Goal: Communication & Community: Answer question/provide support

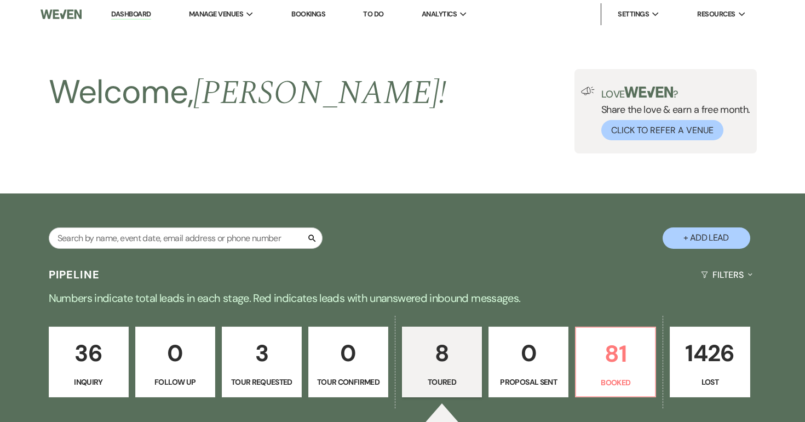
select select "5"
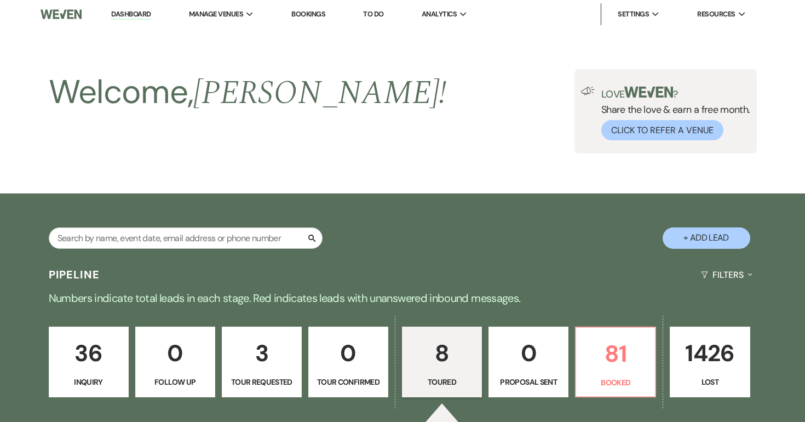
select select "5"
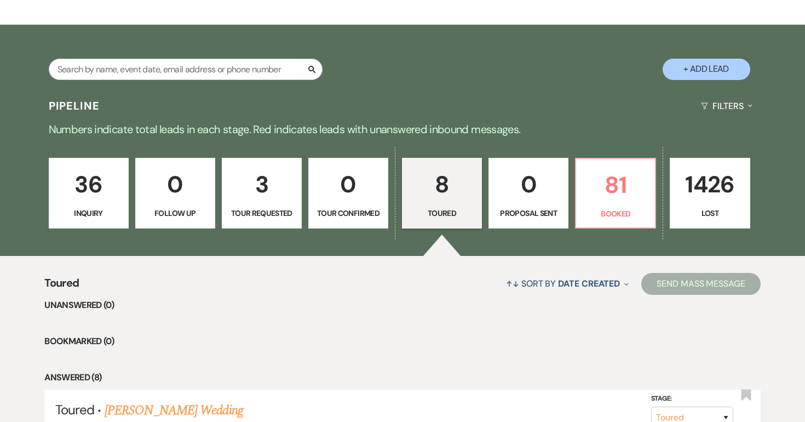
scroll to position [166, 0]
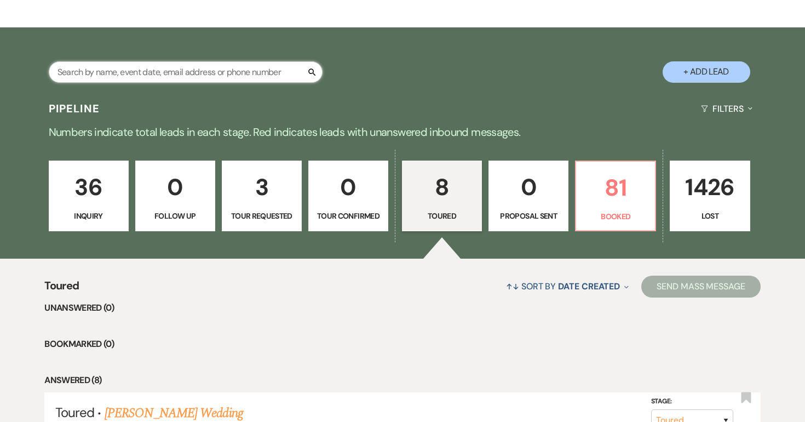
click at [197, 71] on input "text" at bounding box center [186, 71] width 274 height 21
type input "[PERSON_NAME]"
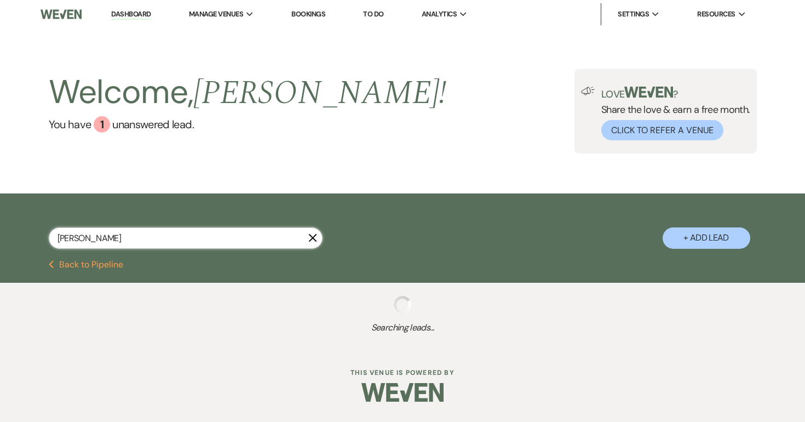
select select "8"
select select "5"
select select "8"
select select "5"
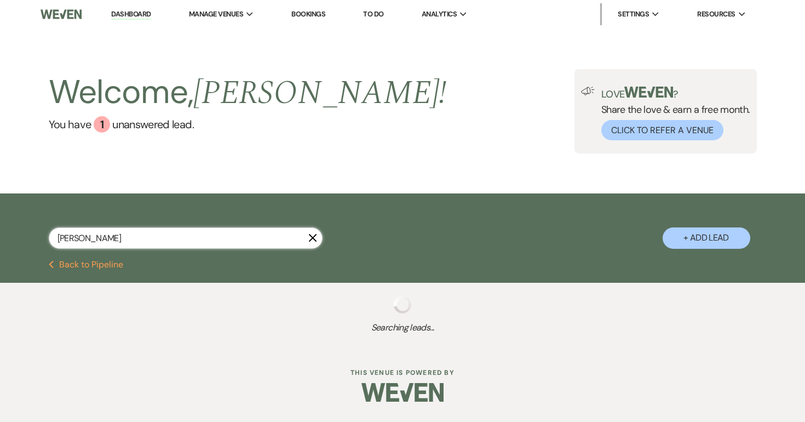
select select "8"
select select "5"
select select "8"
select select "5"
select select "8"
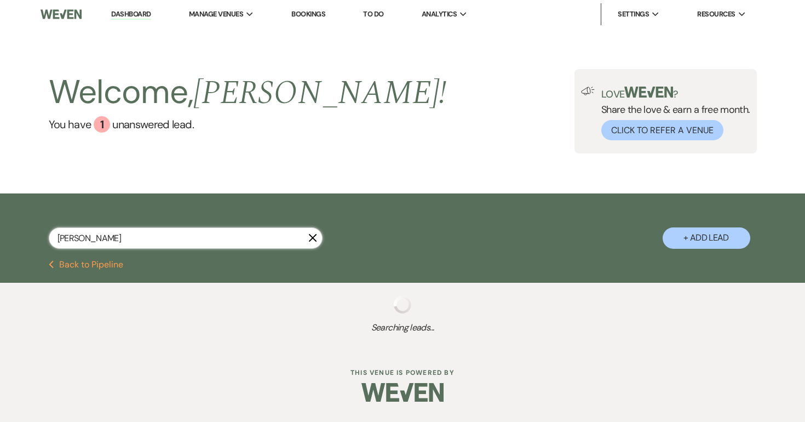
select select "5"
select select "8"
select select "5"
select select "8"
select select "5"
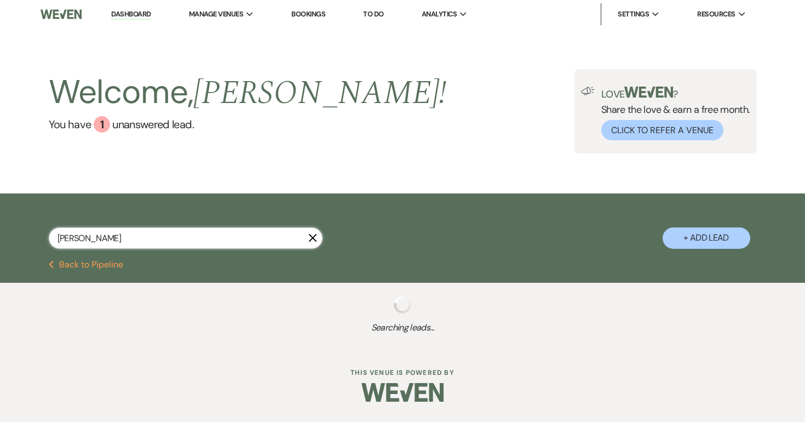
select select "8"
select select "5"
select select "8"
select select "5"
select select "8"
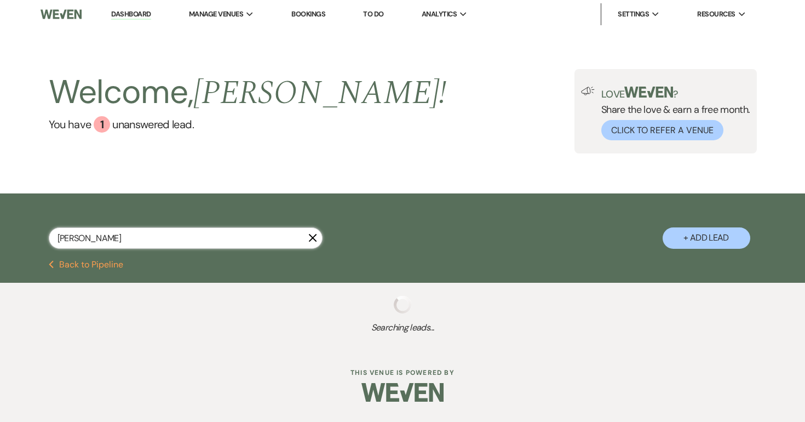
select select "5"
select select "8"
select select "4"
select select "8"
select select "5"
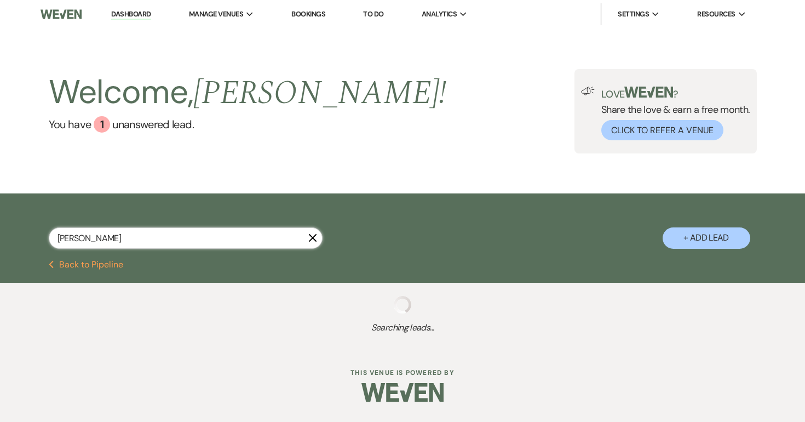
select select "8"
select select "5"
select select "8"
select select "5"
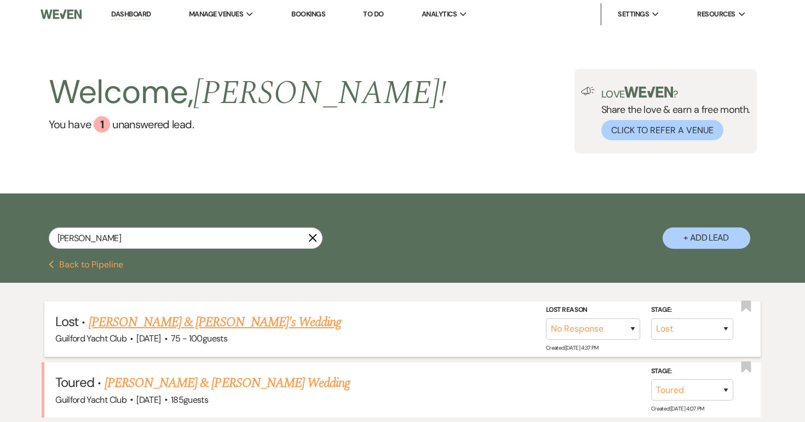
click at [197, 319] on link "[PERSON_NAME] & [PERSON_NAME]'s Wedding" at bounding box center [215, 322] width 253 height 20
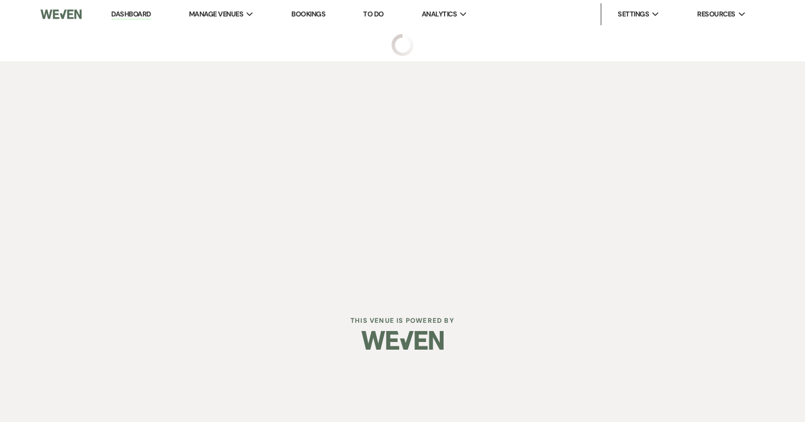
select select "8"
select select "5"
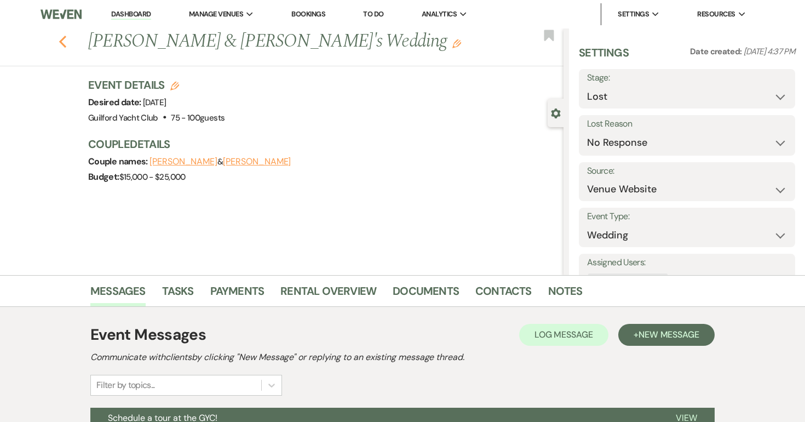
click at [62, 41] on use "button" at bounding box center [62, 42] width 7 height 12
select select "8"
select select "5"
select select "8"
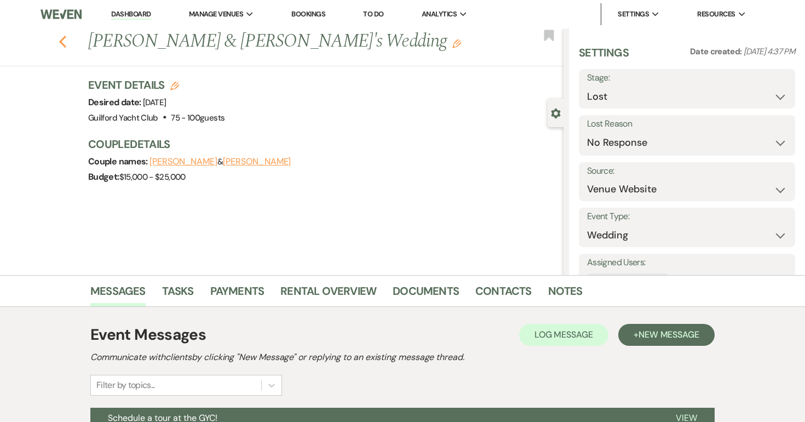
select select "5"
select select "8"
select select "5"
select select "8"
select select "5"
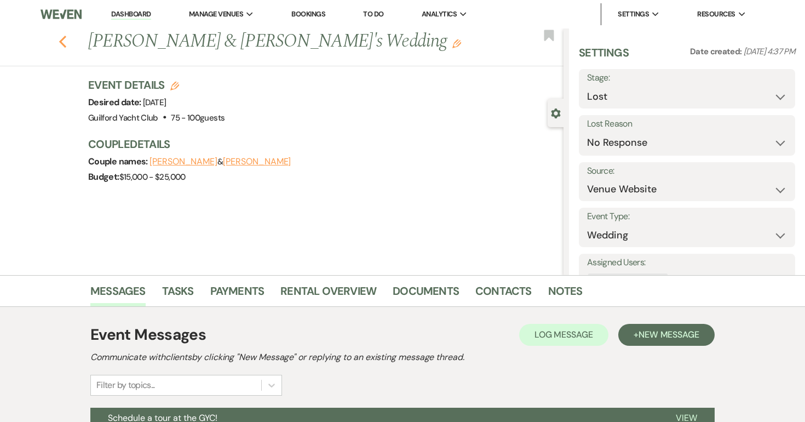
select select "8"
select select "5"
select select "8"
select select "5"
select select "8"
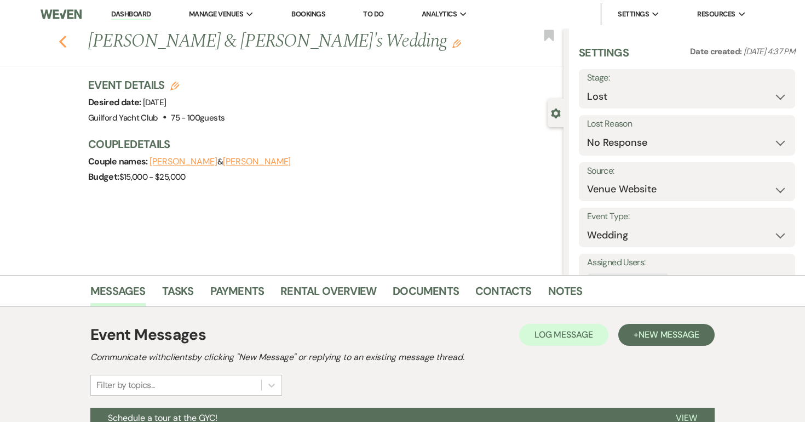
select select "5"
select select "8"
select select "5"
select select "8"
select select "5"
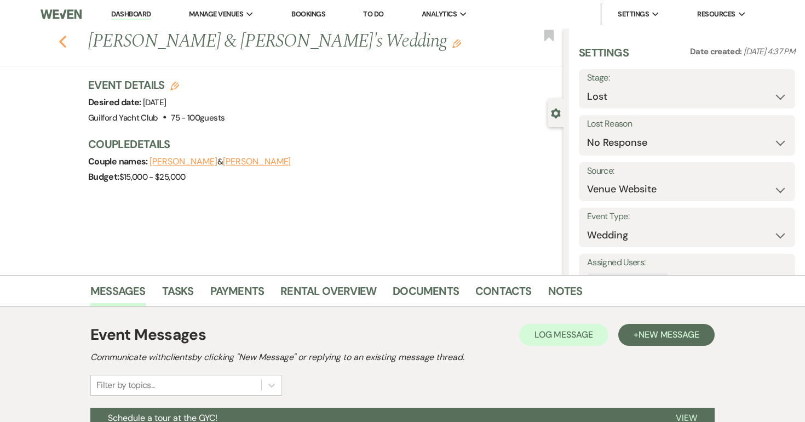
select select "8"
select select "5"
select select "8"
select select "4"
select select "8"
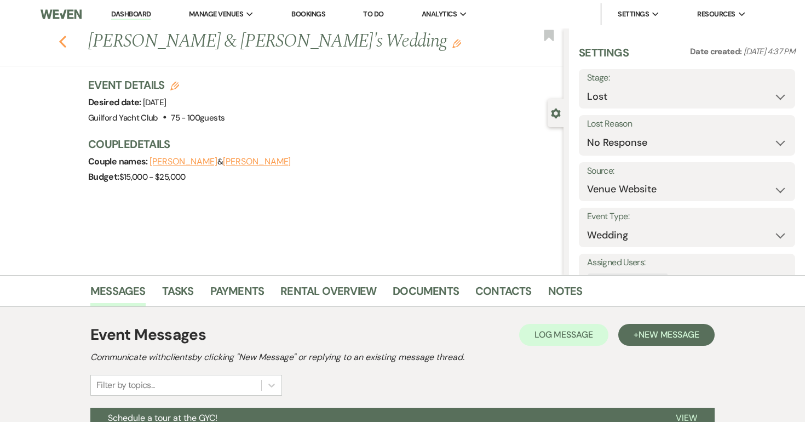
select select "5"
select select "8"
select select "5"
select select "8"
select select "5"
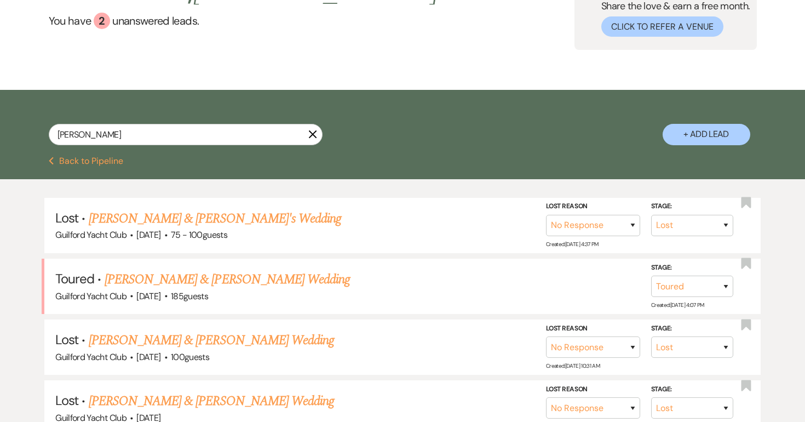
scroll to position [103, 0]
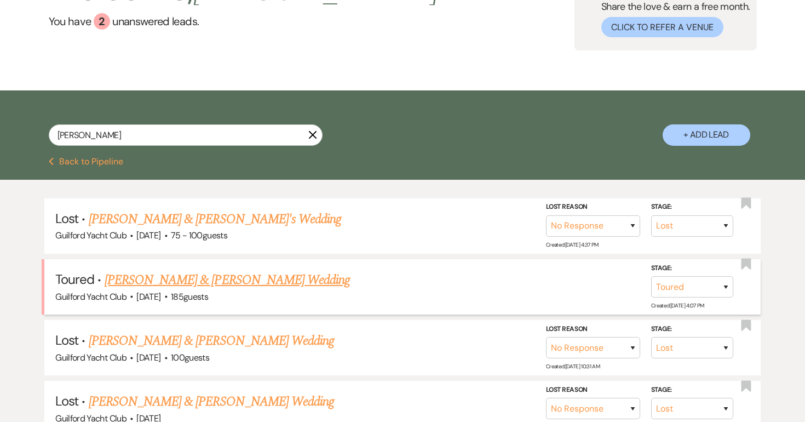
click at [221, 281] on link "Sean Morrissey & Taylor Zavatsky's Wedding" at bounding box center [227, 280] width 245 height 20
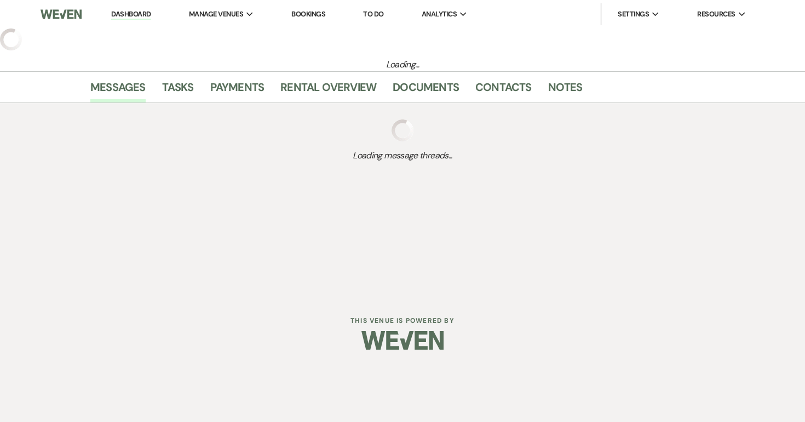
select select "5"
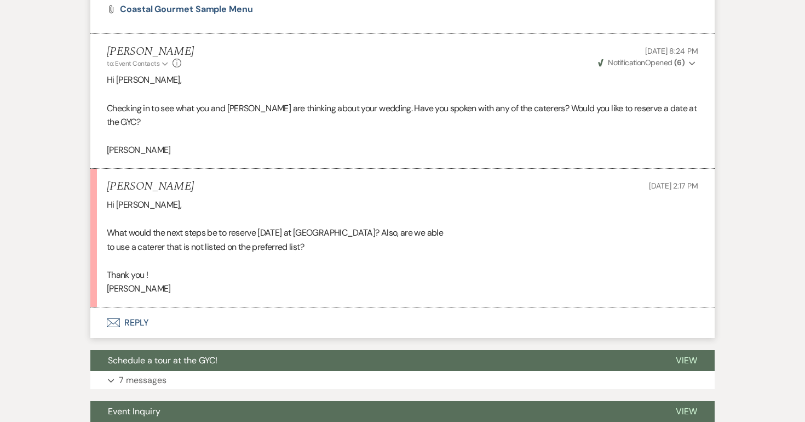
scroll to position [905, 0]
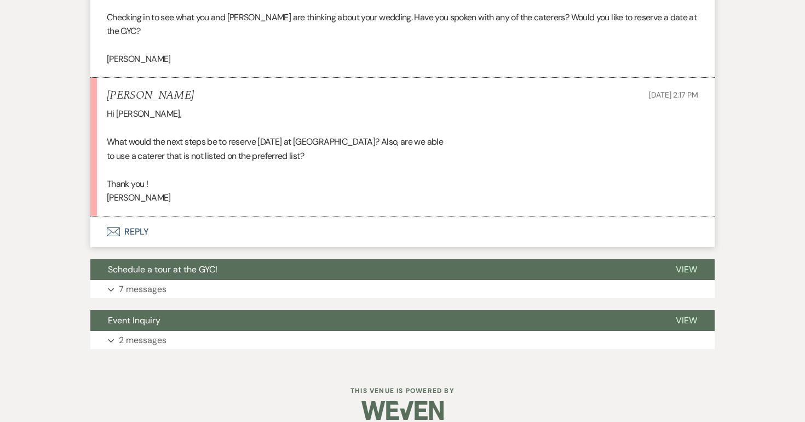
click at [140, 216] on button "Envelope Reply" at bounding box center [402, 231] width 624 height 31
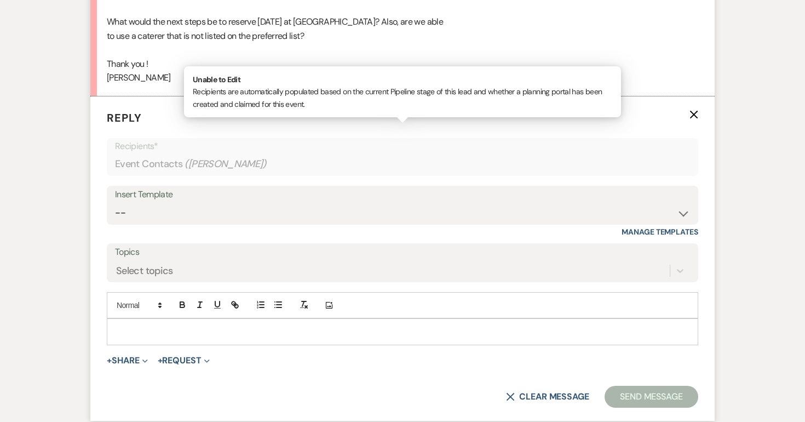
scroll to position [1059, 0]
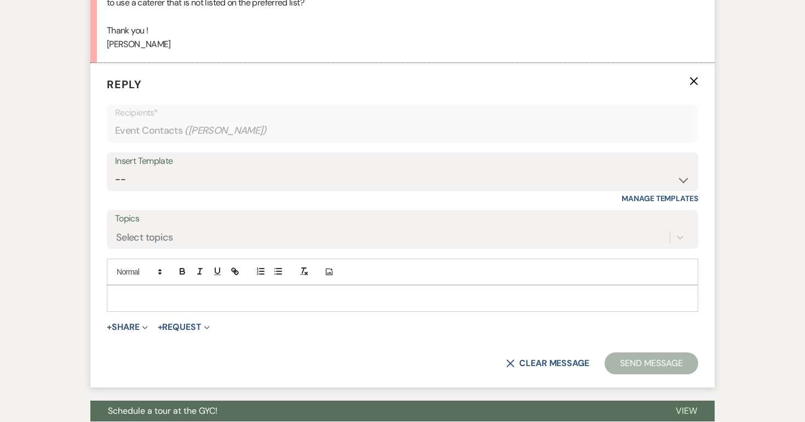
click at [118, 285] on div at bounding box center [402, 297] width 590 height 25
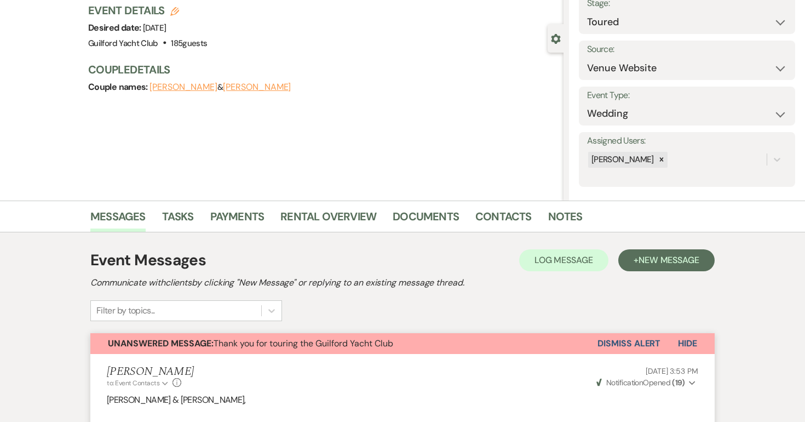
scroll to position [72, 0]
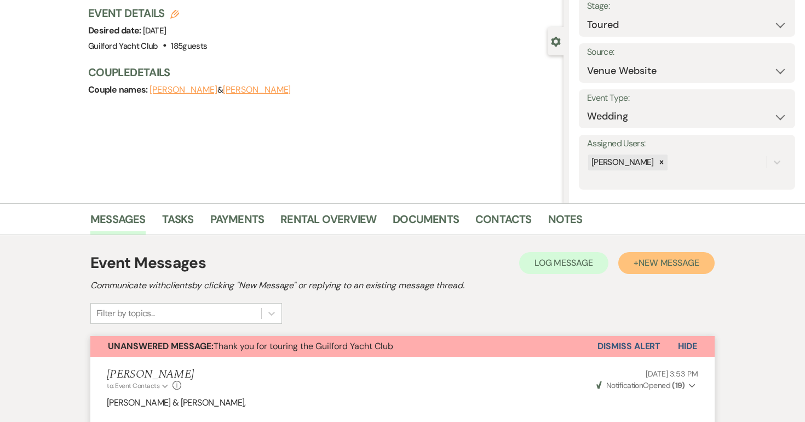
click at [651, 261] on span "New Message" at bounding box center [669, 263] width 61 height 12
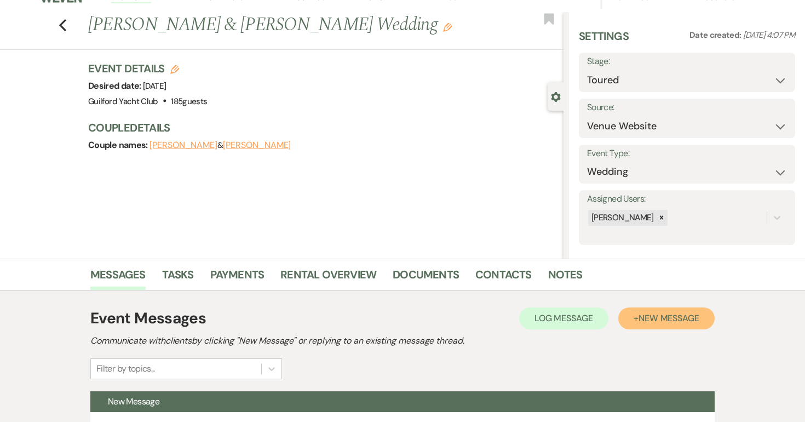
scroll to position [0, 0]
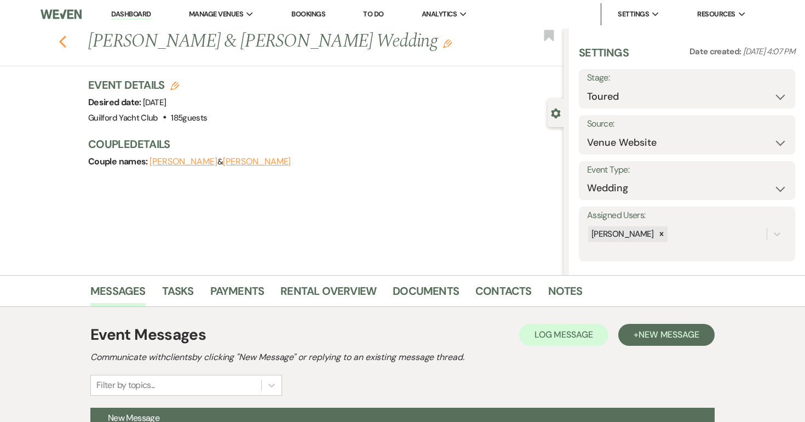
click at [60, 41] on icon "Previous" at bounding box center [63, 41] width 8 height 13
select select "8"
select select "5"
select select "8"
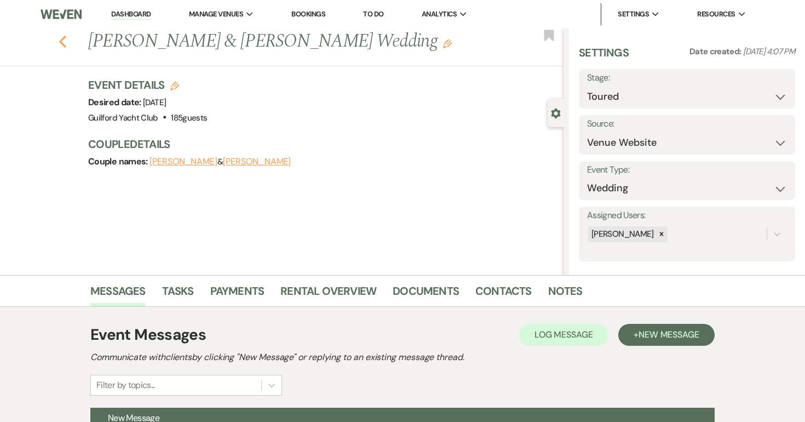
select select "5"
select select "8"
select select "5"
select select "8"
select select "5"
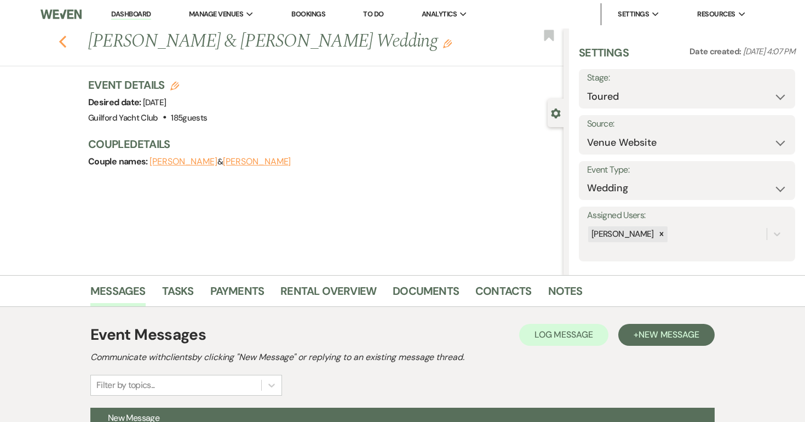
select select "8"
select select "5"
select select "8"
select select "5"
select select "8"
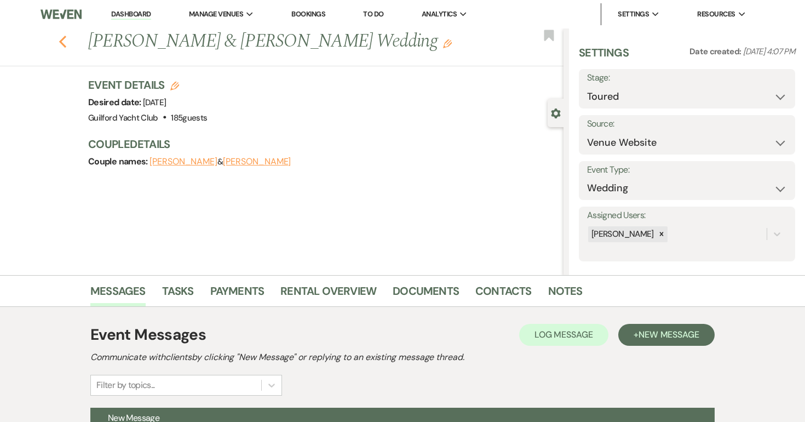
select select "5"
select select "8"
select select "5"
select select "8"
select select "5"
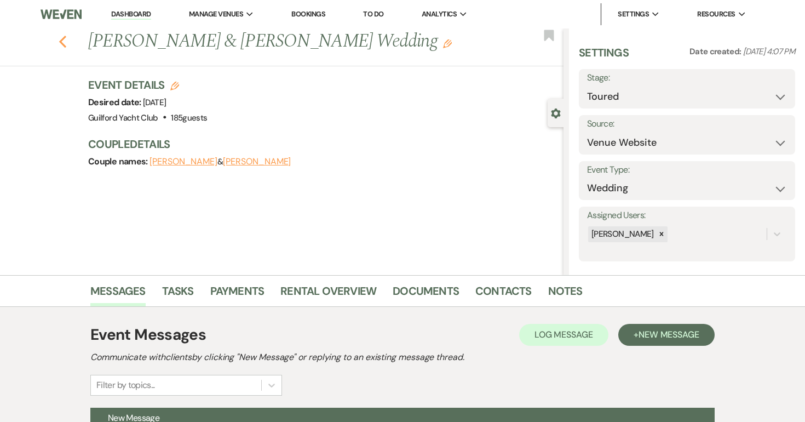
select select "8"
select select "5"
select select "8"
select select "4"
select select "8"
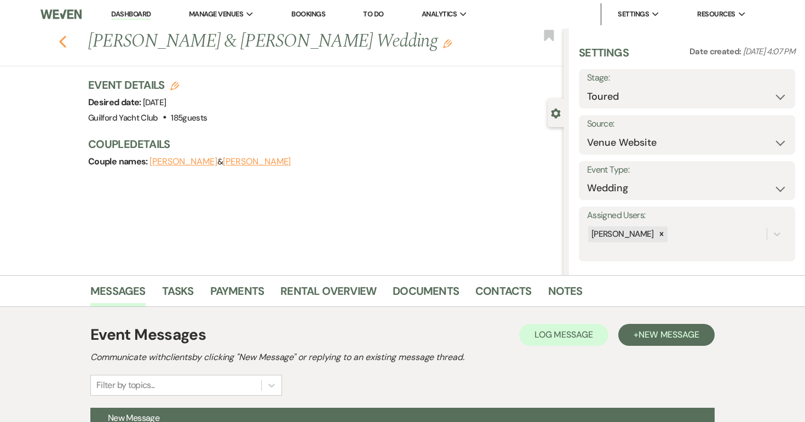
select select "5"
select select "8"
select select "5"
select select "8"
select select "5"
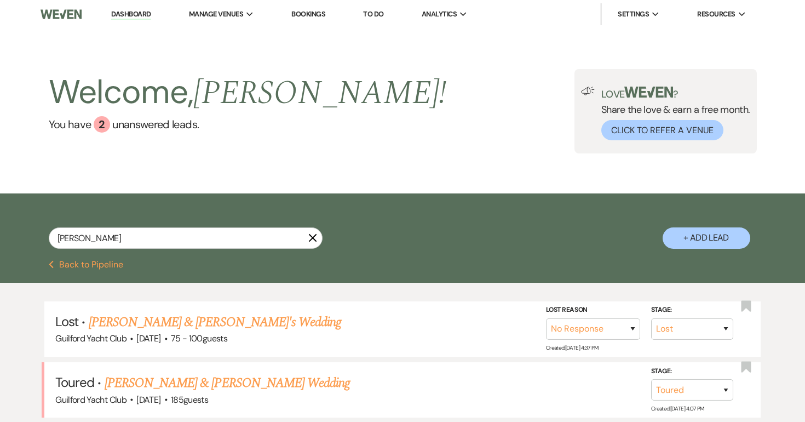
click at [93, 264] on button "Previous Back to Pipeline" at bounding box center [86, 264] width 75 height 9
select select "5"
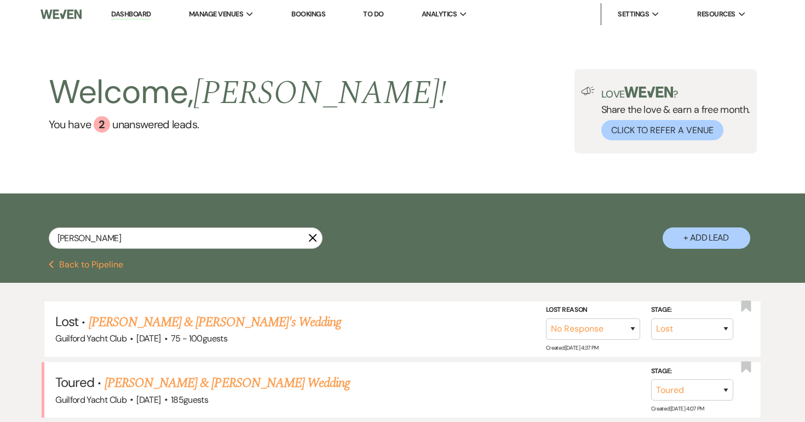
select select "5"
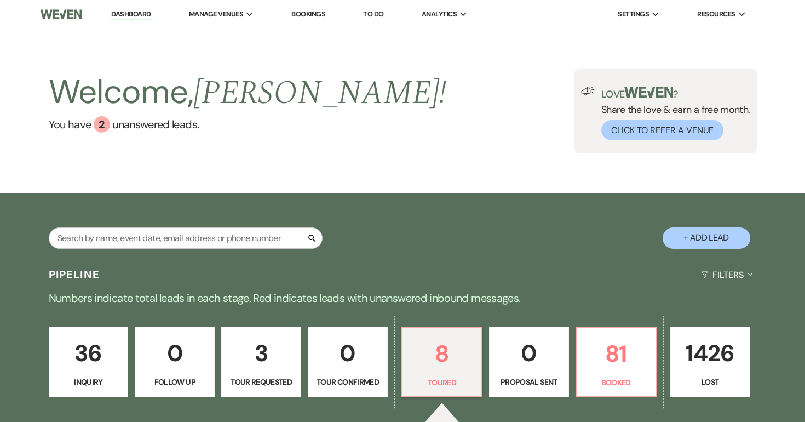
scroll to position [166, 0]
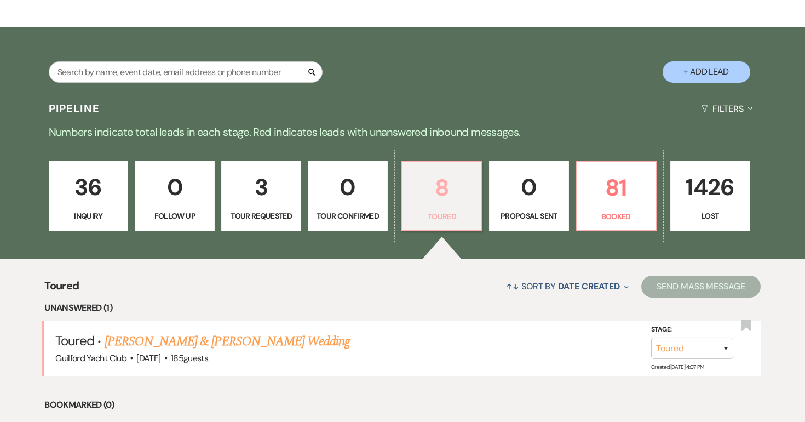
click at [441, 209] on link "8 Toured" at bounding box center [441, 195] width 81 height 71
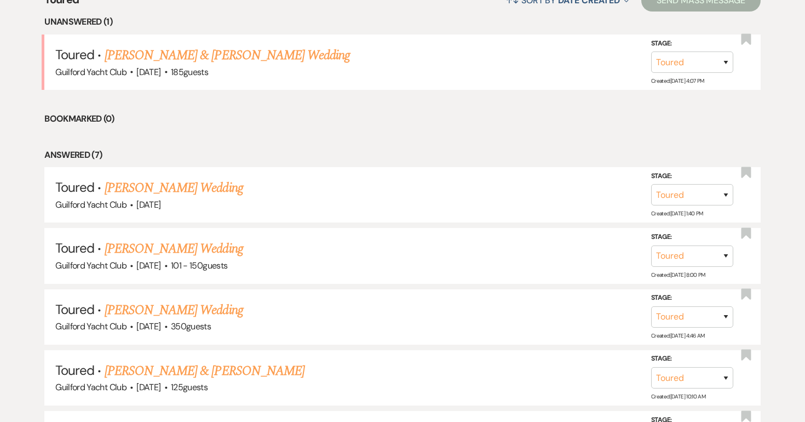
scroll to position [472, 0]
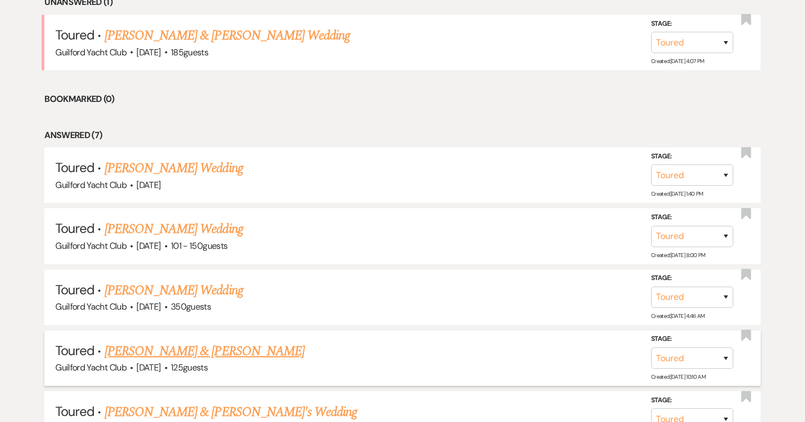
click at [198, 347] on link "Sam & Erica Bocanegra" at bounding box center [205, 351] width 200 height 20
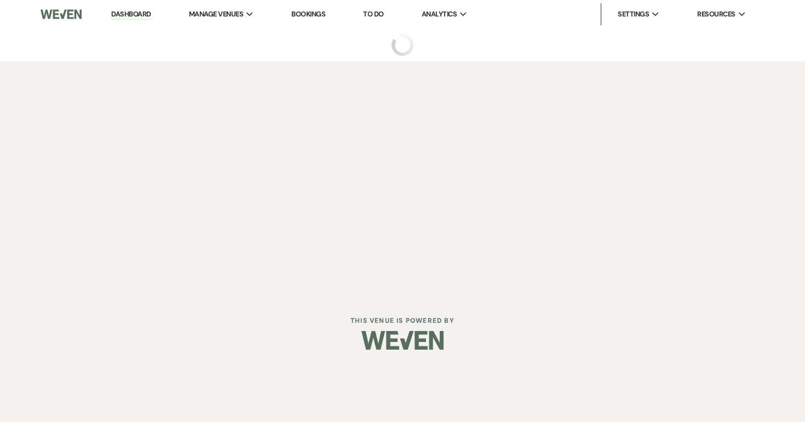
select select "5"
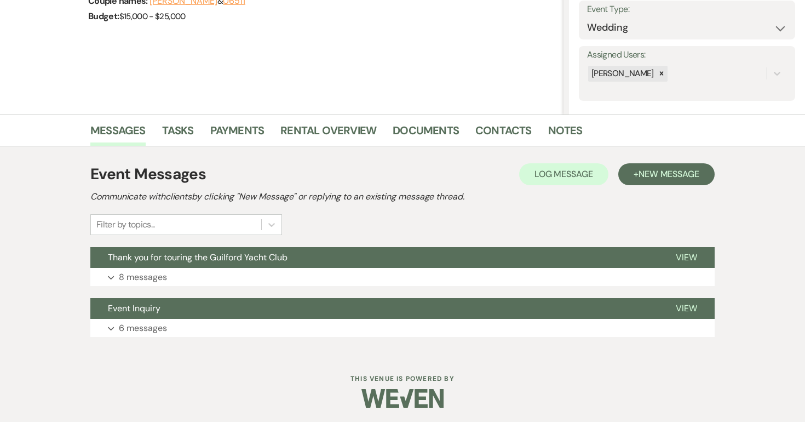
scroll to position [160, 0]
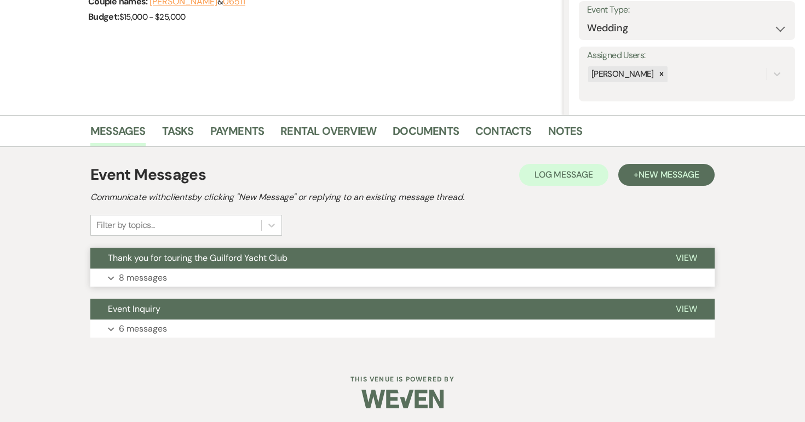
click at [688, 259] on span "View" at bounding box center [686, 258] width 21 height 12
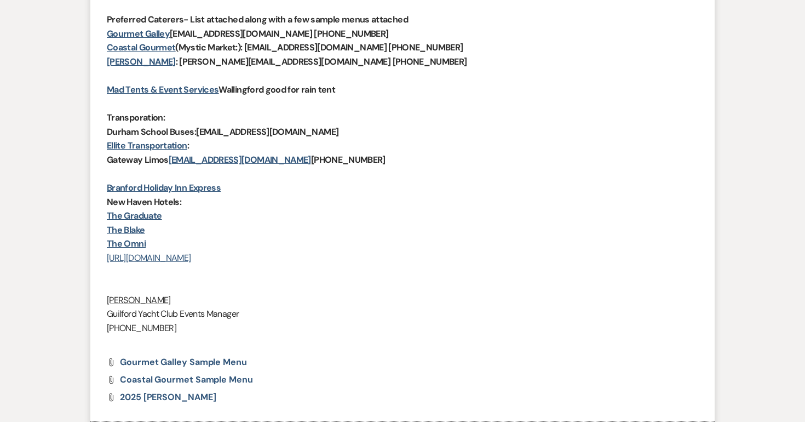
scroll to position [0, 0]
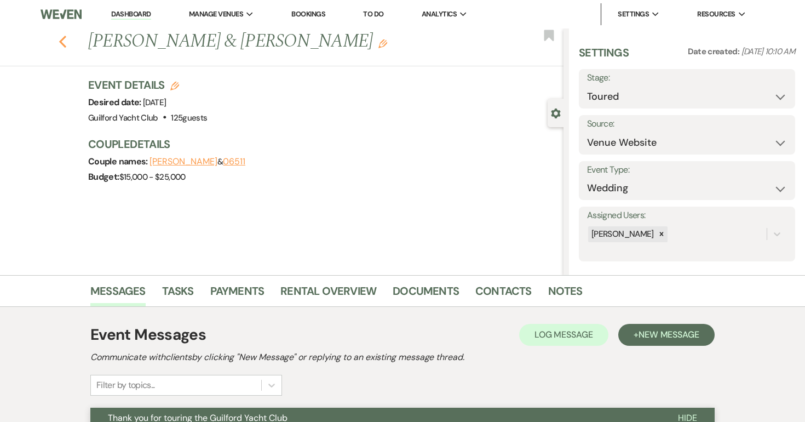
click at [63, 44] on use "button" at bounding box center [62, 42] width 7 height 12
select select "5"
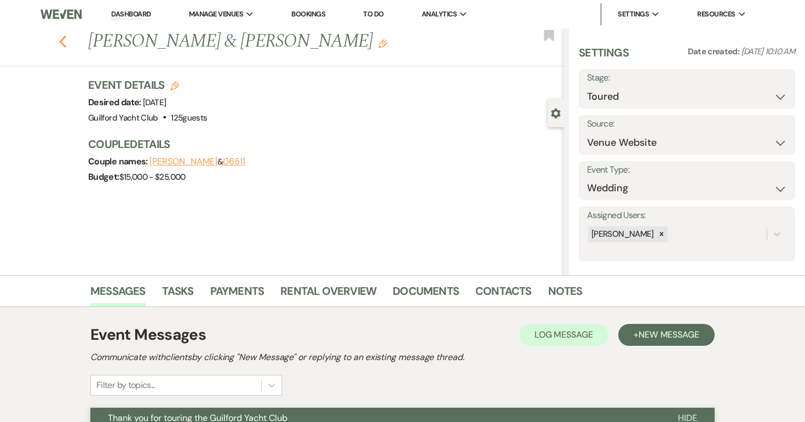
select select "5"
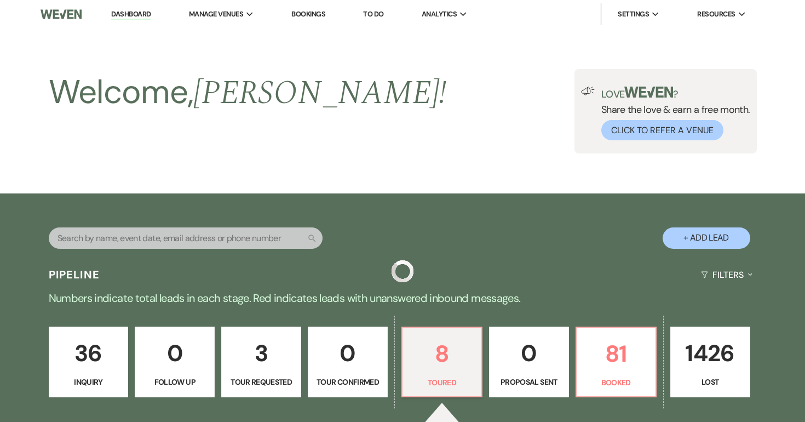
scroll to position [472, 0]
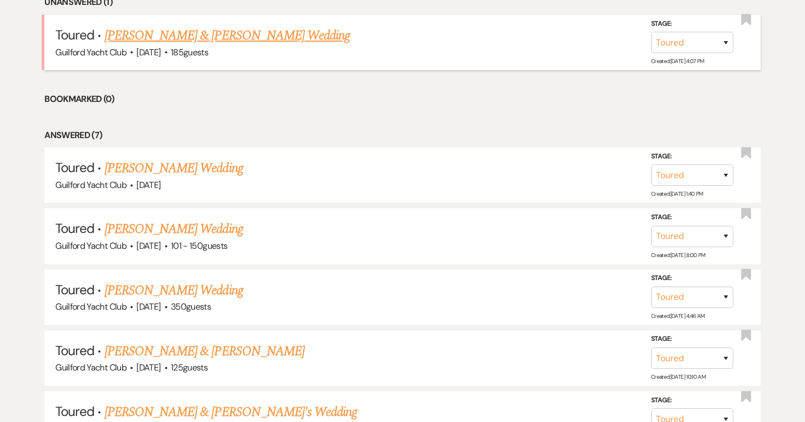
click at [233, 40] on link "Sean Morrissey & Taylor Zavatsky's Wedding" at bounding box center [227, 36] width 245 height 20
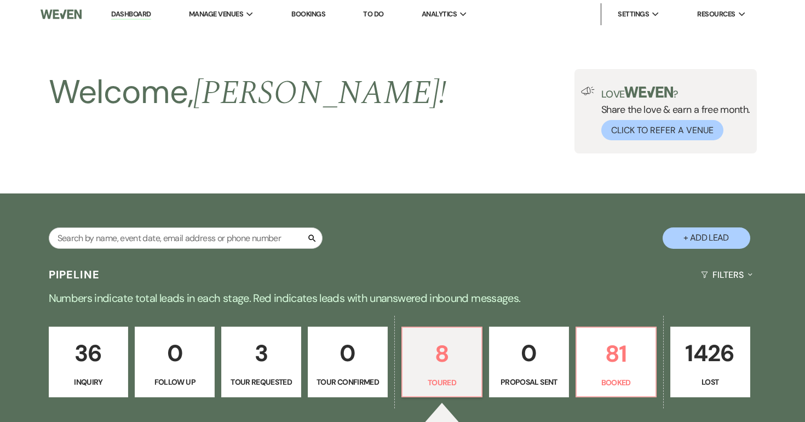
select select "5"
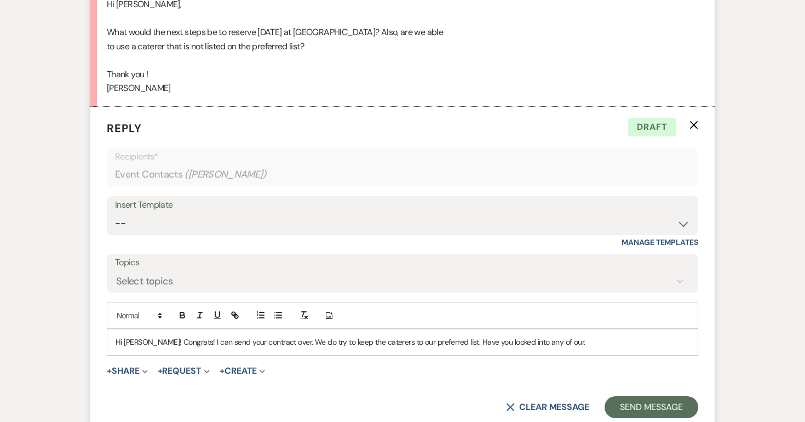
scroll to position [1058, 0]
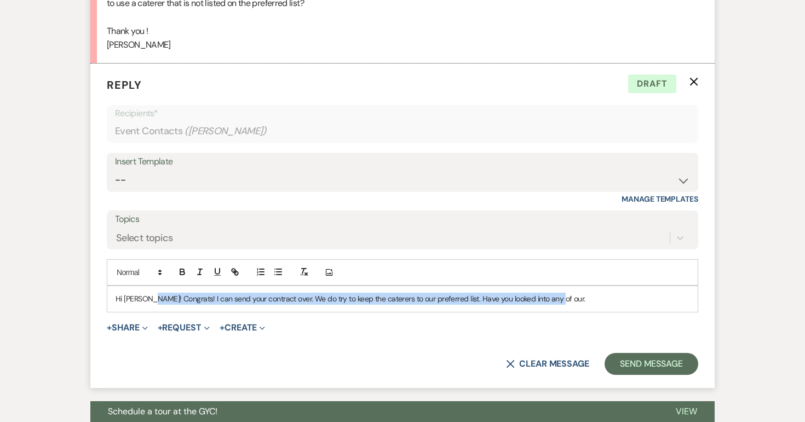
drag, startPoint x: 148, startPoint y: 285, endPoint x: 372, endPoint y: 310, distance: 225.4
click at [372, 310] on form "Reply X Draft Recipients* Event Contacts ( Taylor Zavatsky ) Insert Template --…" at bounding box center [402, 226] width 624 height 324
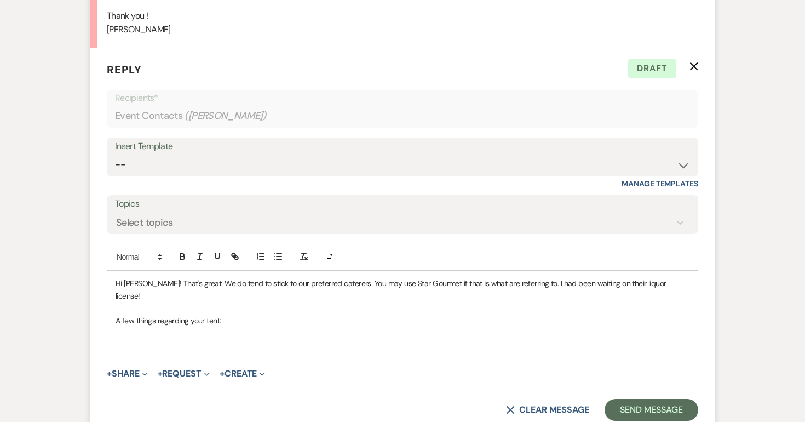
scroll to position [1088, 0]
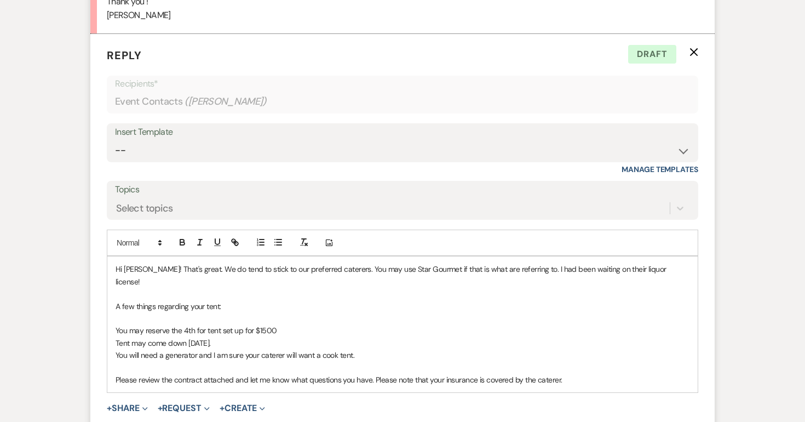
drag, startPoint x: 364, startPoint y: 328, endPoint x: 108, endPoint y: 299, distance: 257.4
click at [108, 299] on div "Hi Taylor! That's great. We do tend to stick to our preferred caterers. You may…" at bounding box center [402, 324] width 590 height 136
click at [279, 237] on icon "button" at bounding box center [278, 242] width 10 height 10
click at [277, 312] on p at bounding box center [403, 318] width 574 height 12
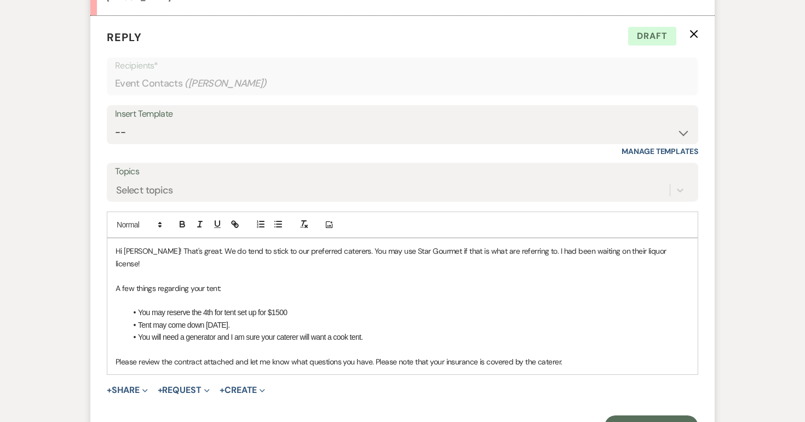
scroll to position [1108, 0]
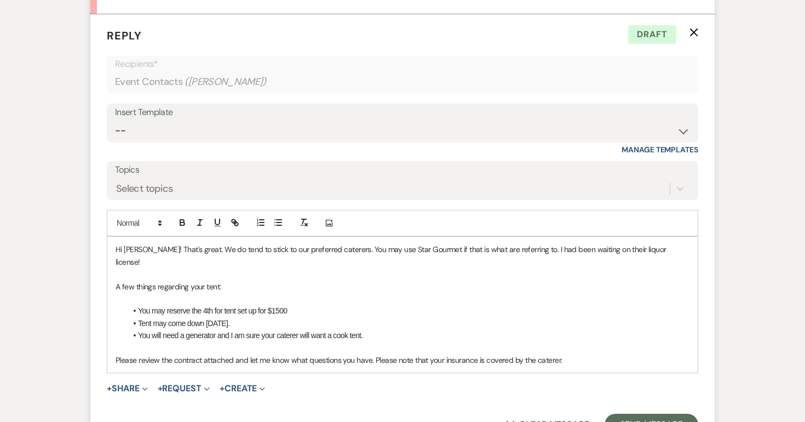
click at [578, 354] on p "Please review the contract attached and let me know what questions you have. Pl…" at bounding box center [403, 360] width 574 height 12
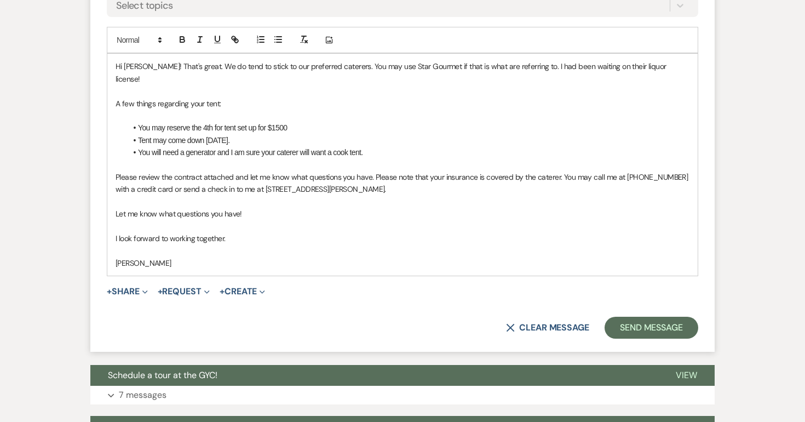
scroll to position [1294, 0]
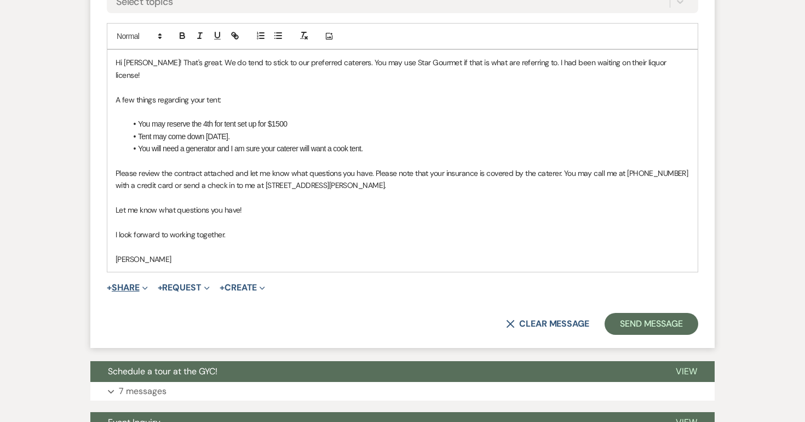
click at [119, 283] on button "+ Share Expand" at bounding box center [127, 287] width 41 height 9
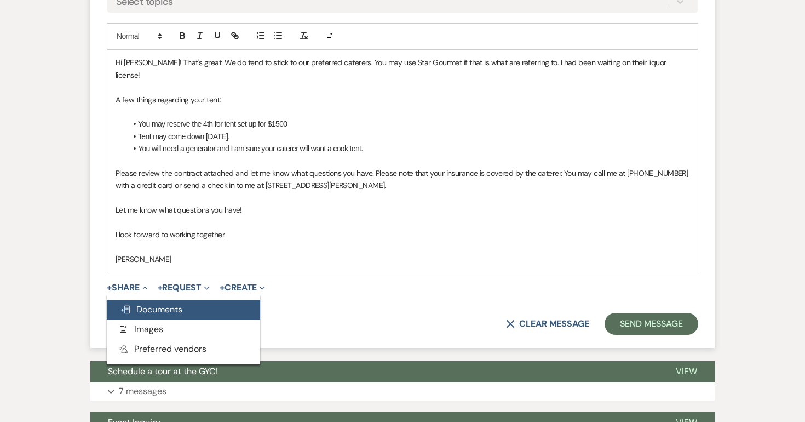
click at [143, 303] on span "Doc Upload Documents" at bounding box center [151, 309] width 62 height 12
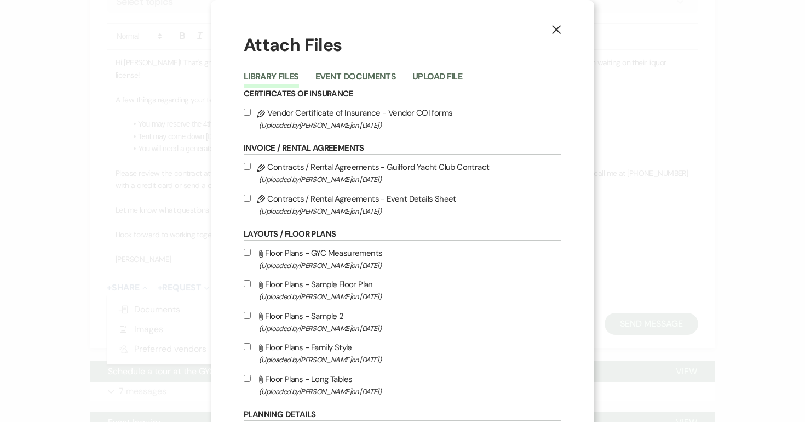
click at [246, 164] on input "Pencil Contracts / Rental Agreements - Guilford Yacht Club Contract (Uploaded b…" at bounding box center [247, 166] width 7 height 7
checkbox input "true"
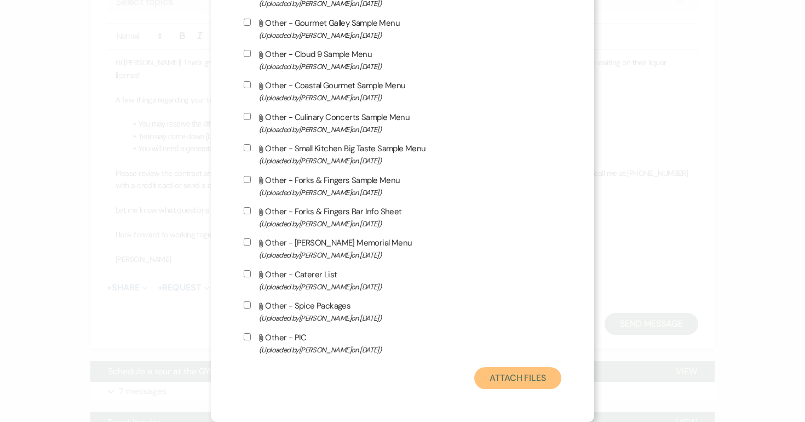
click at [522, 383] on button "Attach Files" at bounding box center [517, 378] width 87 height 22
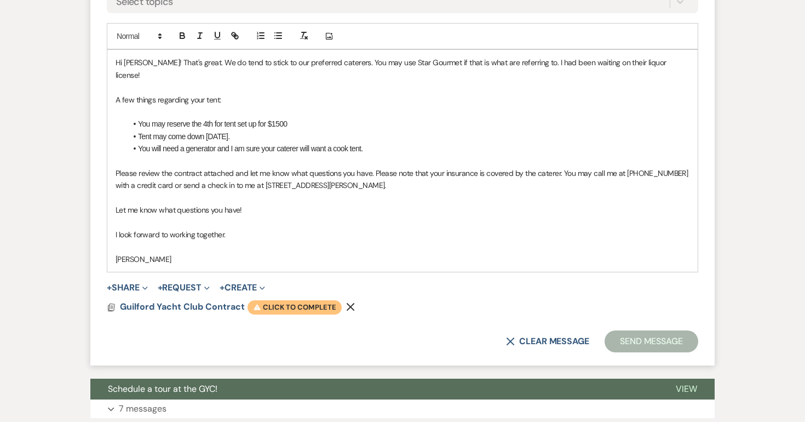
click at [308, 300] on span "Warning Click to complete" at bounding box center [295, 307] width 94 height 14
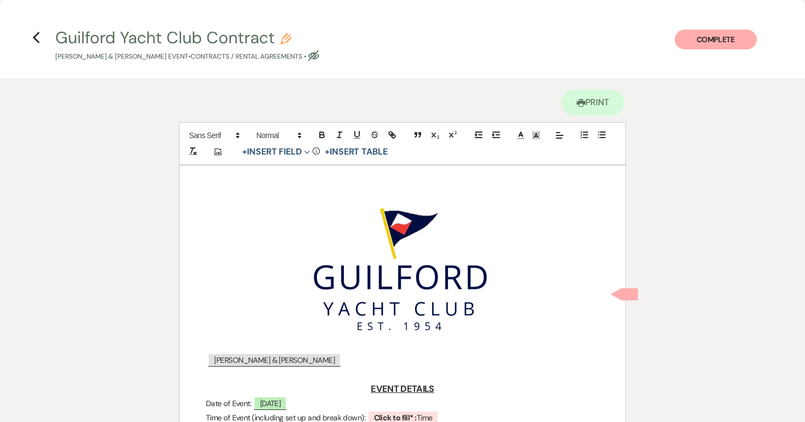
scroll to position [101, 0]
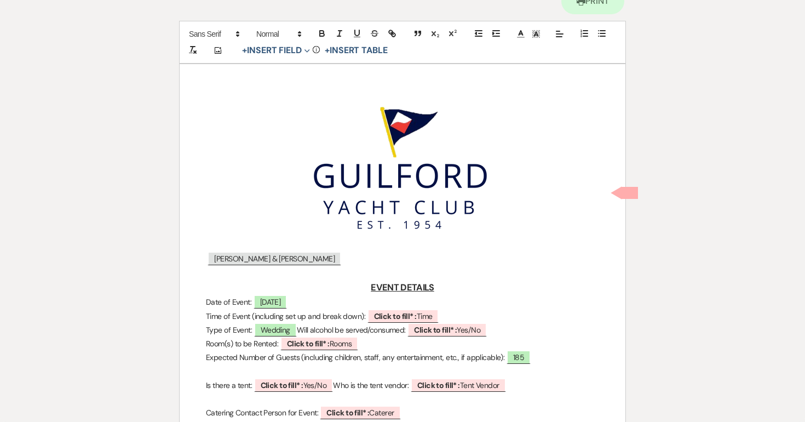
click at [349, 259] on p "﻿ Sean Morrissey & Taylor Zavatsky ﻿" at bounding box center [402, 259] width 393 height 14
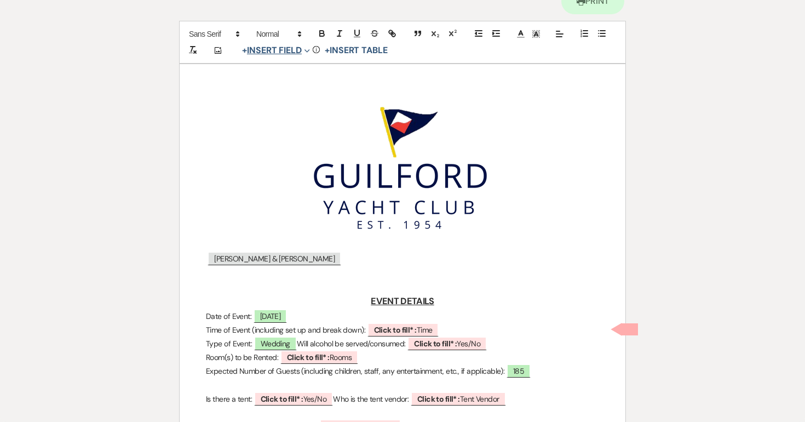
click at [267, 48] on button "+ Insert Field Expand" at bounding box center [276, 50] width 76 height 13
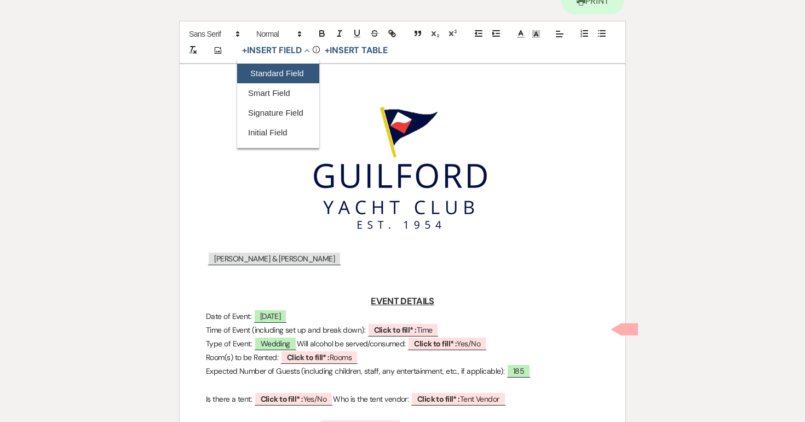
click at [264, 71] on button "Standard Field" at bounding box center [278, 74] width 82 height 20
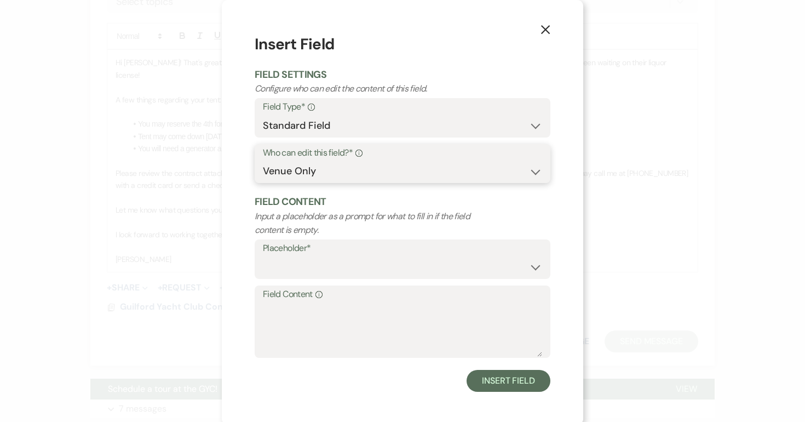
click at [327, 173] on select "Both Venue & Client Client Only Venue Only" at bounding box center [402, 170] width 279 height 21
select select "client"
click at [263, 182] on select "Both Venue & Client Client Only Venue Only" at bounding box center [402, 170] width 279 height 21
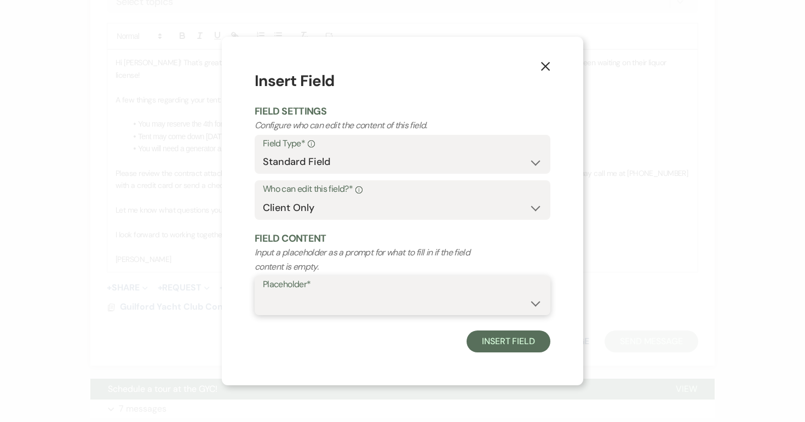
click at [282, 299] on select "Custom Placeholder Date Time Name Location Venue Name Type Number Budget Addres…" at bounding box center [402, 302] width 279 height 21
click at [263, 292] on select "Custom Placeholder Date Time Name Location Venue Name Type Number Budget Addres…" at bounding box center [402, 302] width 279 height 21
select select "Address"
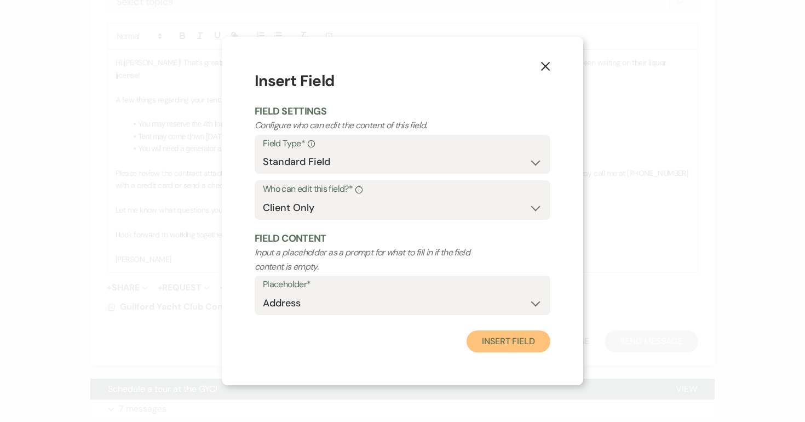
click at [495, 345] on button "Insert Field" at bounding box center [509, 341] width 84 height 22
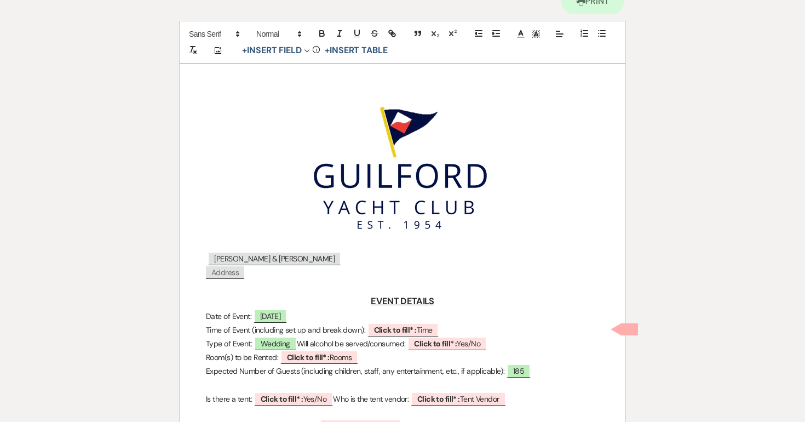
click at [268, 266] on p "﻿ Address ﻿" at bounding box center [402, 273] width 393 height 14
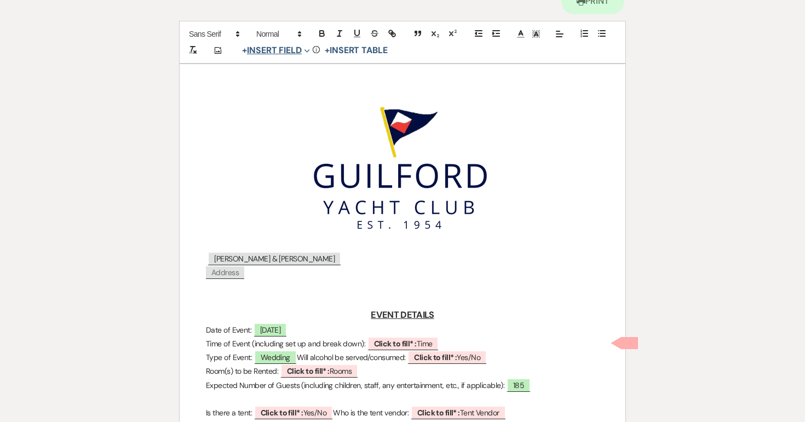
click at [269, 48] on button "+ Insert Field Expand" at bounding box center [276, 50] width 76 height 13
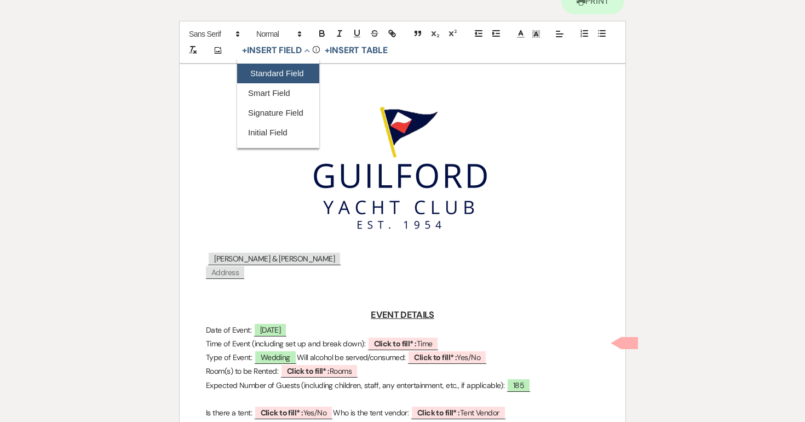
click at [269, 70] on button "Standard Field" at bounding box center [278, 74] width 82 height 20
select select "owner"
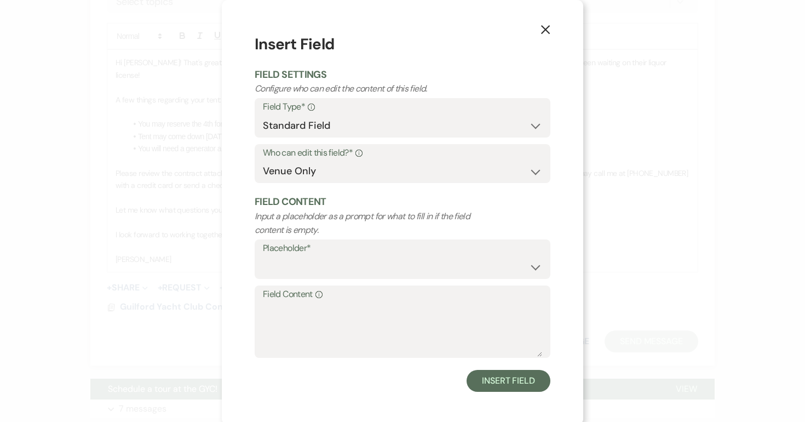
scroll to position [3, 0]
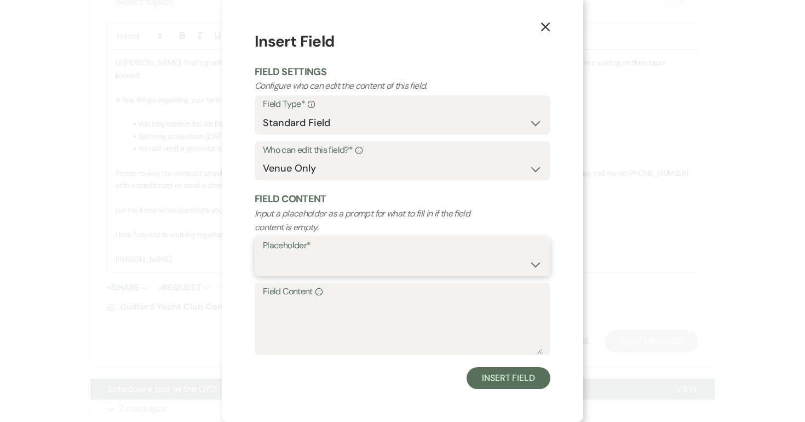
click at [316, 260] on select "Custom Placeholder Date Time Name Location Venue Name Type Number Budget Addres…" at bounding box center [402, 264] width 279 height 21
select select "Address"
click at [263, 254] on select "Custom Placeholder Date Time Name Location Venue Name Type Number Budget Addres…" at bounding box center [402, 264] width 279 height 21
click at [324, 174] on select "Both Venue & Client Client Only Venue Only" at bounding box center [402, 168] width 279 height 21
select select "client"
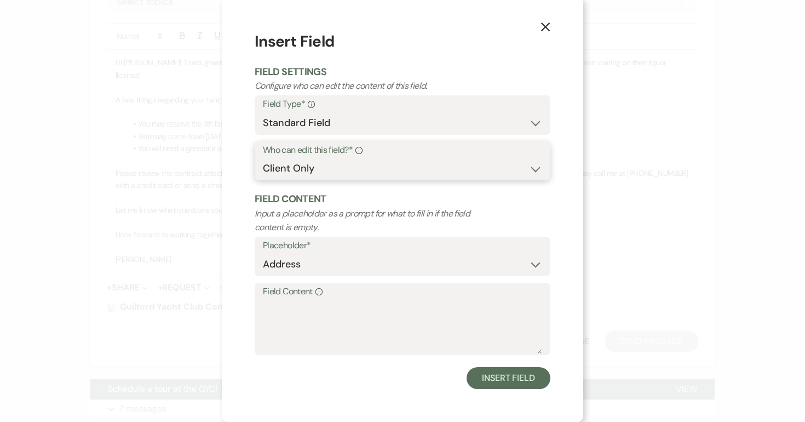
click at [263, 179] on select "Both Venue & Client Client Only Venue Only" at bounding box center [402, 168] width 279 height 21
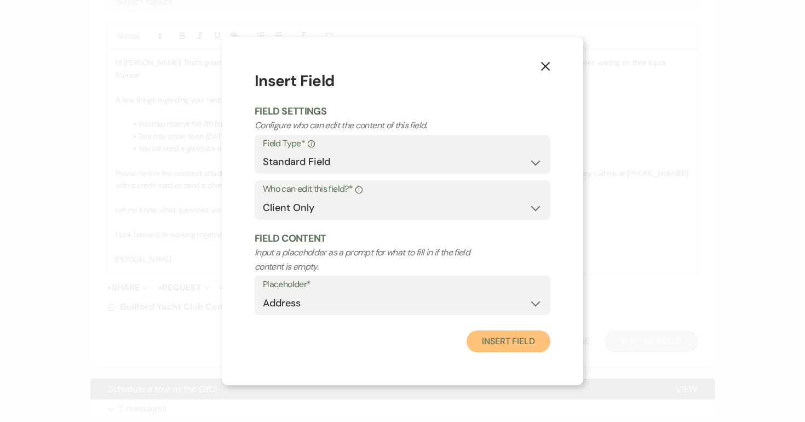
click at [497, 346] on button "Insert Field" at bounding box center [509, 341] width 84 height 22
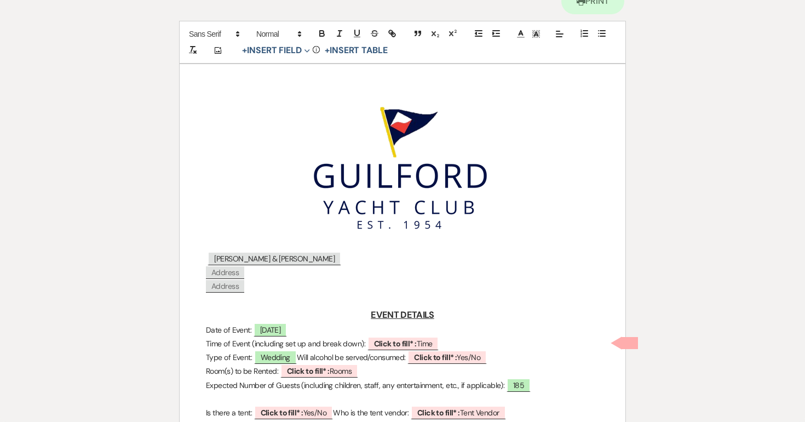
click at [266, 285] on p "﻿ Address ﻿" at bounding box center [402, 286] width 393 height 14
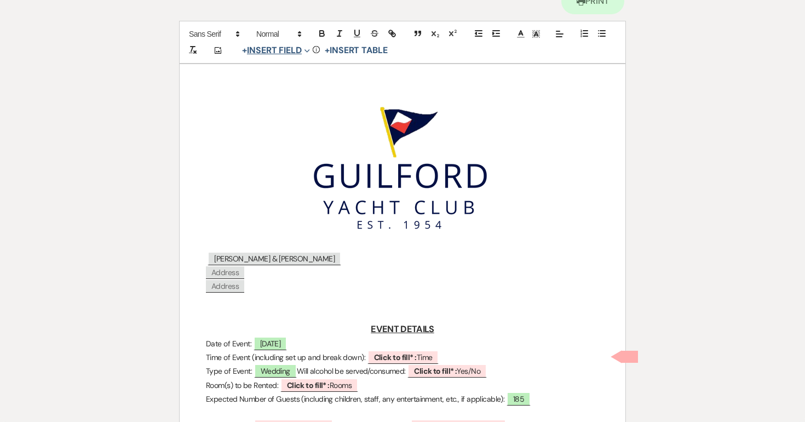
click at [288, 53] on button "+ Insert Field Expand" at bounding box center [276, 50] width 76 height 13
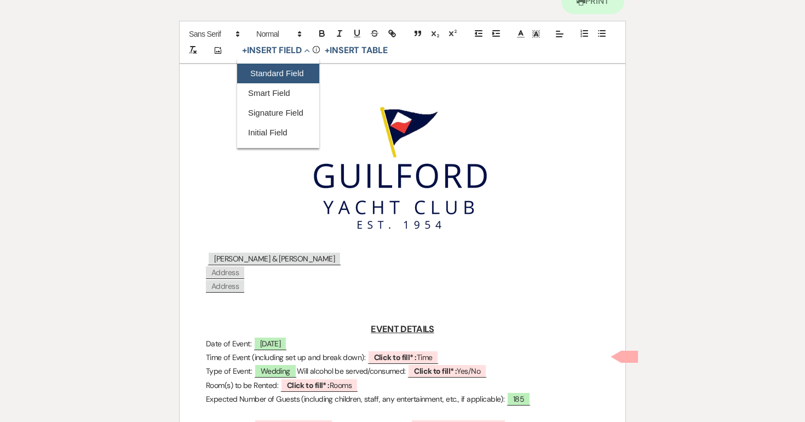
click at [283, 77] on button "Standard Field" at bounding box center [278, 74] width 82 height 20
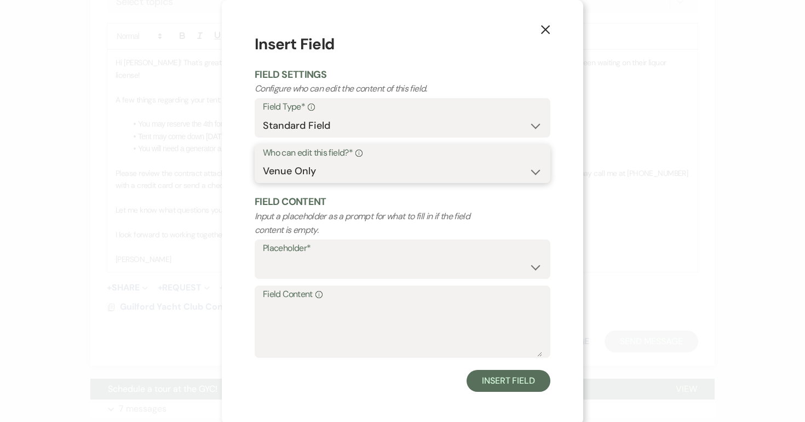
click at [291, 171] on select "Both Venue & Client Client Only Venue Only" at bounding box center [402, 170] width 279 height 21
select select "client"
click at [263, 182] on select "Both Venue & Client Client Only Venue Only" at bounding box center [402, 170] width 279 height 21
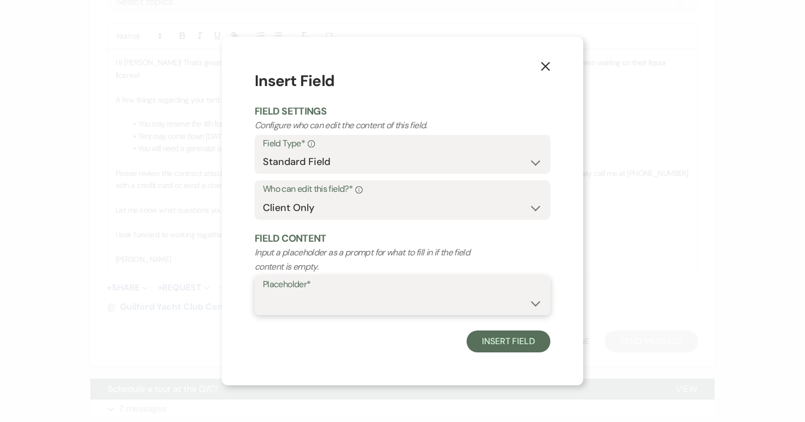
click at [311, 297] on select "Custom Placeholder Date Time Name Location Venue Name Type Number Budget Addres…" at bounding box center [402, 302] width 279 height 21
click at [263, 292] on select "Custom Placeholder Date Time Name Location Venue Name Type Number Budget Addres…" at bounding box center [402, 302] width 279 height 21
select select "Phone Number"
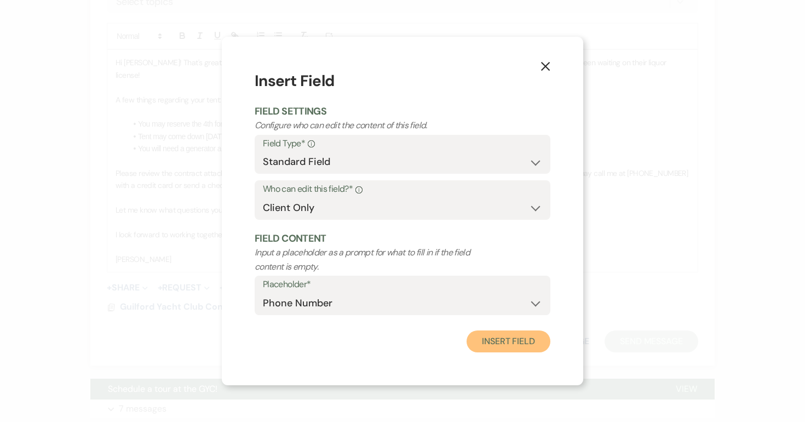
click at [492, 342] on button "Insert Field" at bounding box center [509, 341] width 84 height 22
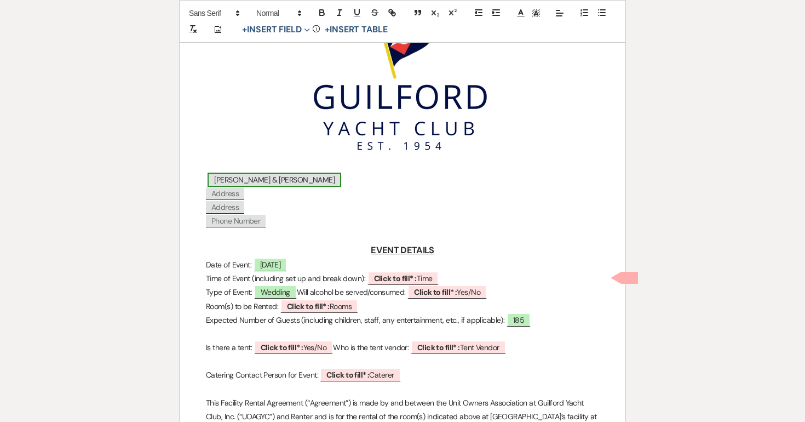
scroll to position [181, 0]
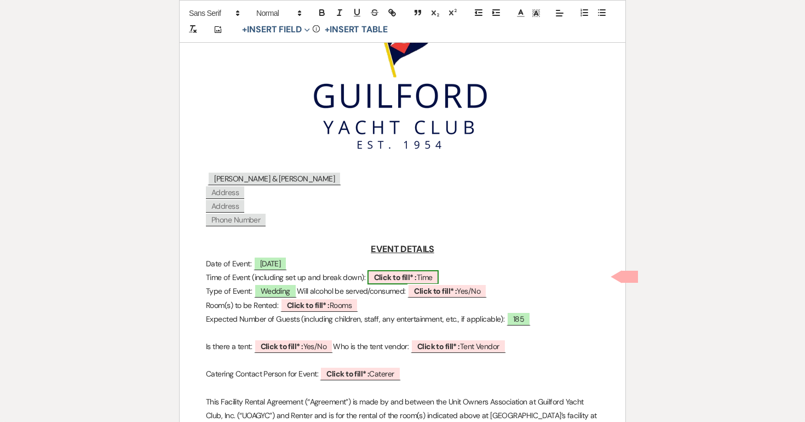
click at [431, 276] on span "Click to fill* : Time" at bounding box center [404, 277] width 72 height 14
select select "owner"
select select "Time"
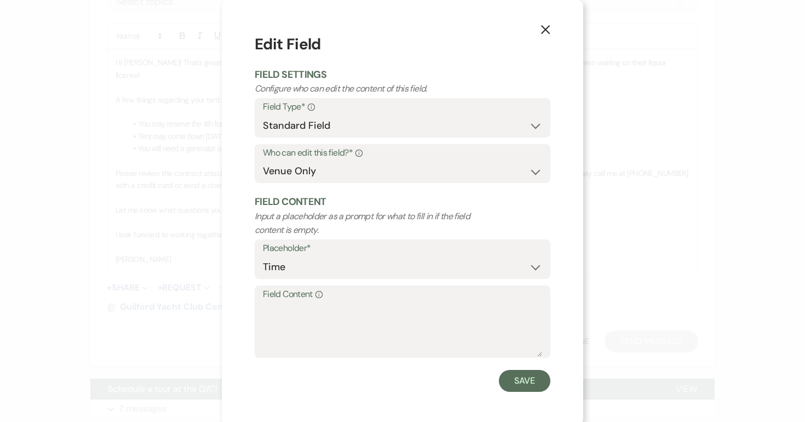
click at [391, 299] on label "Field Content Info" at bounding box center [402, 294] width 279 height 16
click at [391, 302] on textarea "Field Content Info" at bounding box center [402, 329] width 279 height 55
type textarea "2-11pm (5-10 event)"
click at [526, 381] on button "Save" at bounding box center [524, 381] width 51 height 22
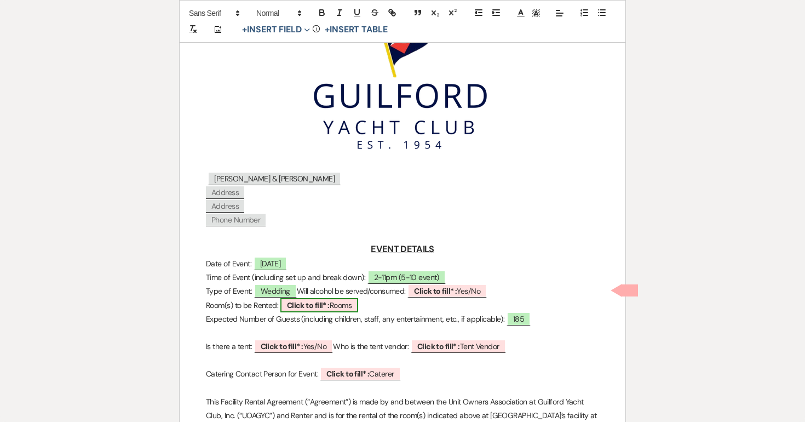
click at [347, 304] on span "Click to fill* : Rooms" at bounding box center [319, 305] width 78 height 14
select select "owner"
select select "custom_placeholder"
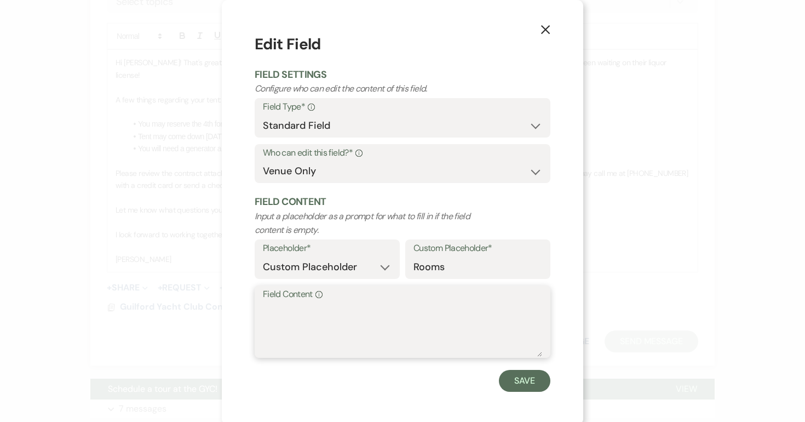
click at [322, 308] on textarea "Field Content Info" at bounding box center [402, 329] width 279 height 55
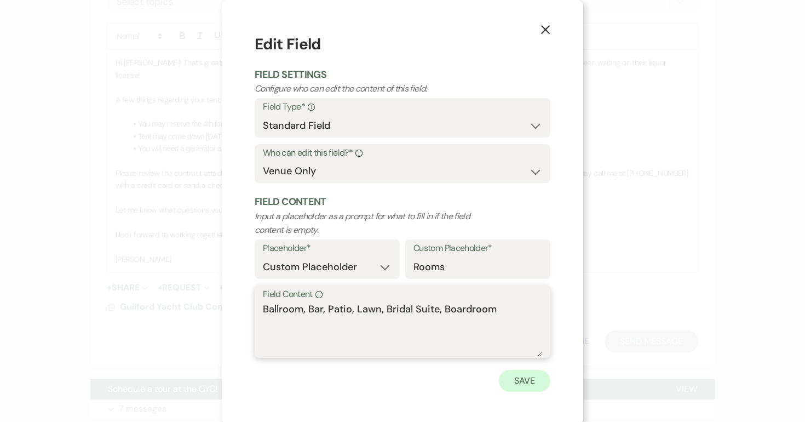
type textarea "Ballroom, Bar, Patio, Lawn, Bridal Suite, Boardroom"
click at [524, 388] on button "Save" at bounding box center [524, 381] width 51 height 22
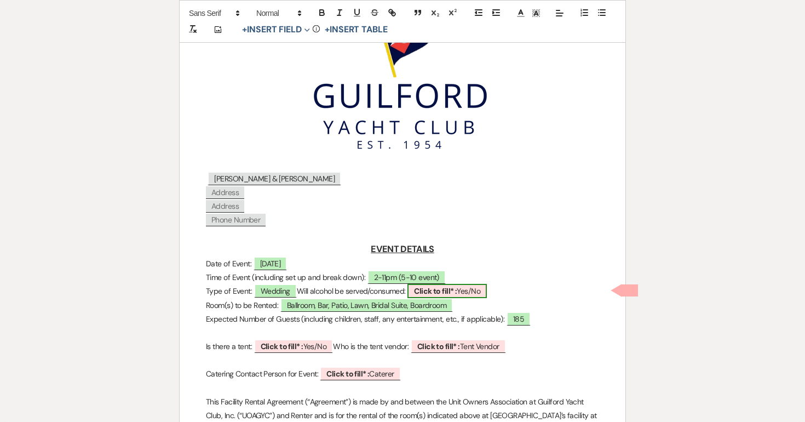
click at [487, 289] on span "Click to fill* : Yes/No" at bounding box center [447, 291] width 79 height 14
select select "owner"
select select "custom_placeholder"
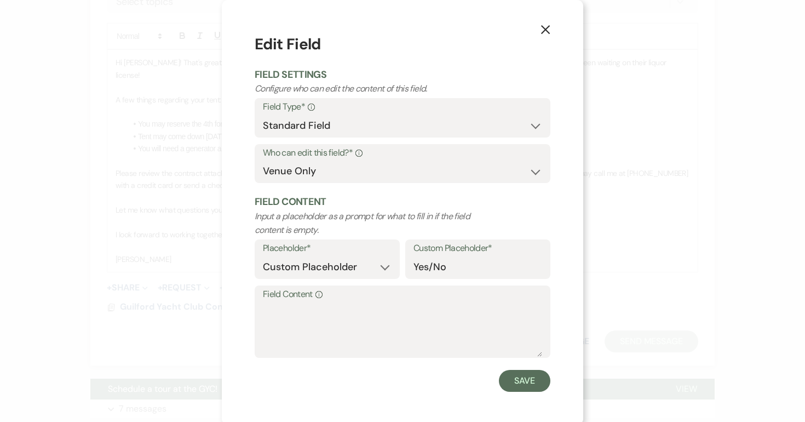
click at [455, 293] on label "Field Content Info" at bounding box center [402, 294] width 279 height 16
click at [455, 302] on textarea "Field Content Info" at bounding box center [402, 329] width 279 height 55
type textarea "Yes"
click at [533, 379] on button "Save" at bounding box center [524, 381] width 51 height 22
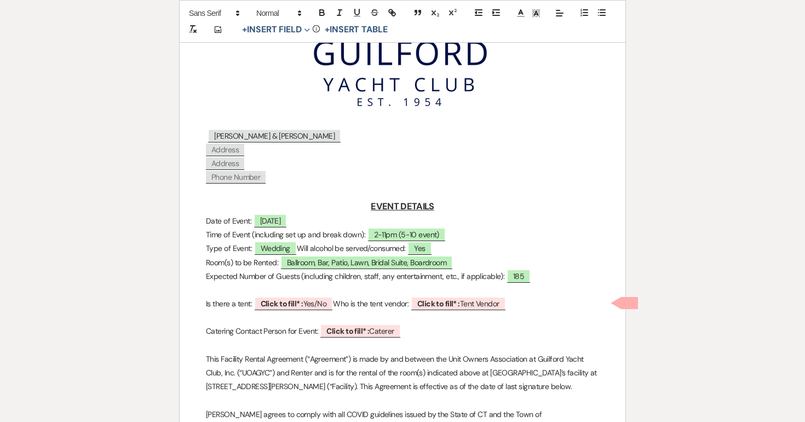
scroll to position [240, 0]
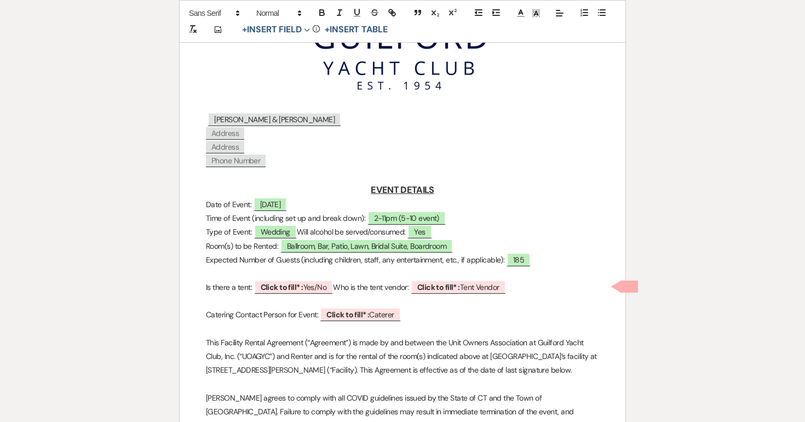
click at [391, 320] on p "Catering Contact Person for Event: ﻿ Click to fill* : Caterer ﻿" at bounding box center [402, 315] width 393 height 14
click at [381, 311] on span "Click to fill* : Caterer" at bounding box center [360, 314] width 81 height 14
select select "owner"
select select "custom_placeholder"
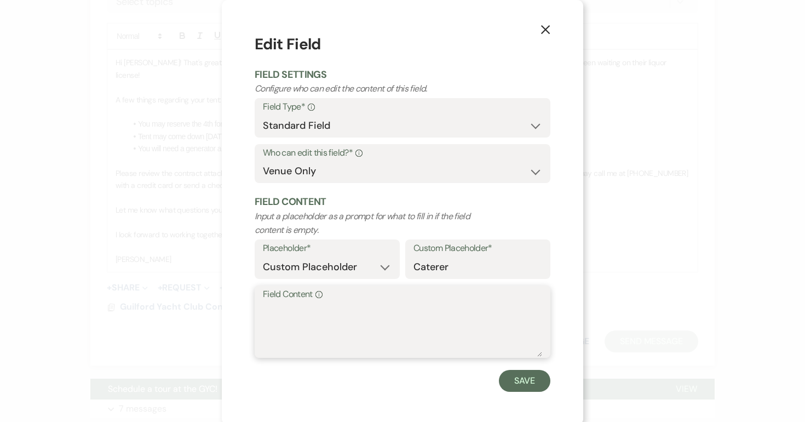
click at [326, 311] on textarea "Field Content Info" at bounding box center [402, 329] width 279 height 55
type textarea "TBD"
click at [352, 165] on select "Both Venue & Client Client Only Venue Only" at bounding box center [402, 170] width 279 height 21
select select "clientAndOwner"
click at [263, 160] on select "Both Venue & Client Client Only Venue Only" at bounding box center [402, 170] width 279 height 21
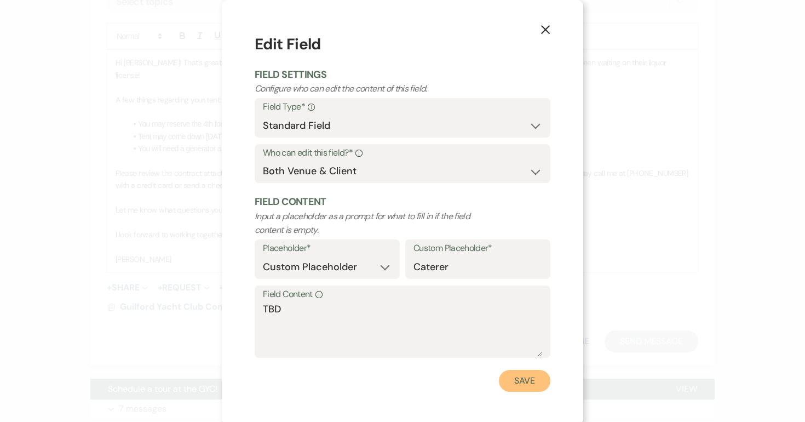
click at [525, 386] on button "Save" at bounding box center [524, 381] width 51 height 22
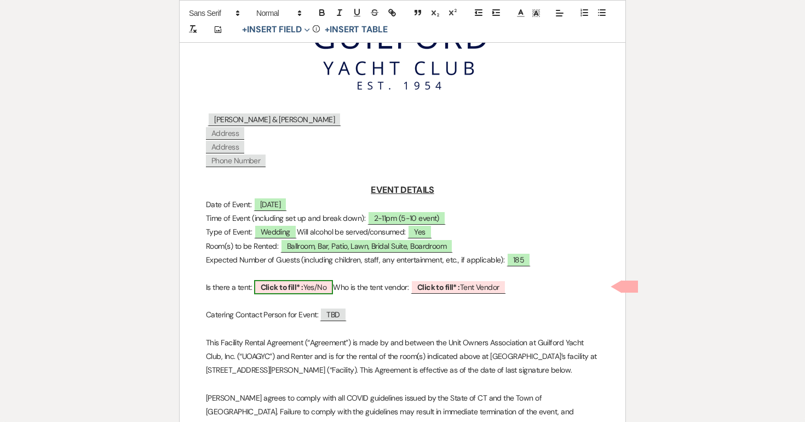
click at [320, 284] on span "Click to fill* : Yes/No" at bounding box center [293, 287] width 79 height 14
select select "owner"
select select "custom_placeholder"
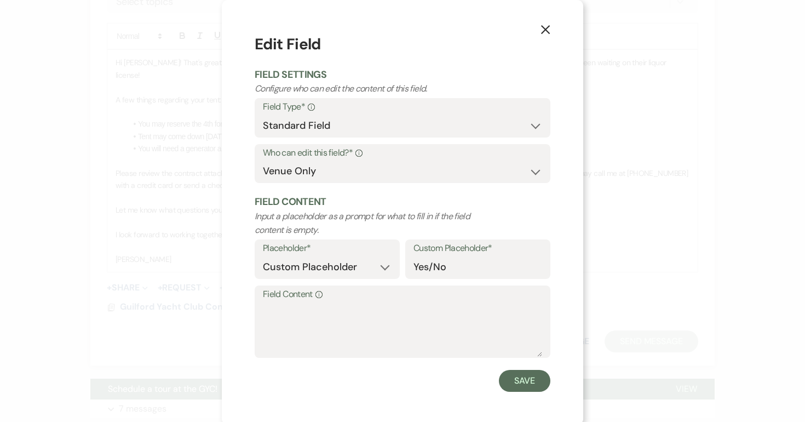
drag, startPoint x: 293, startPoint y: 297, endPoint x: 292, endPoint y: 286, distance: 11.0
click at [293, 297] on label "Field Content Info" at bounding box center [402, 294] width 279 height 16
click at [293, 302] on textarea "Field Content Info" at bounding box center [402, 329] width 279 height 55
type textarea "Yes"
click at [536, 381] on button "Save" at bounding box center [524, 381] width 51 height 22
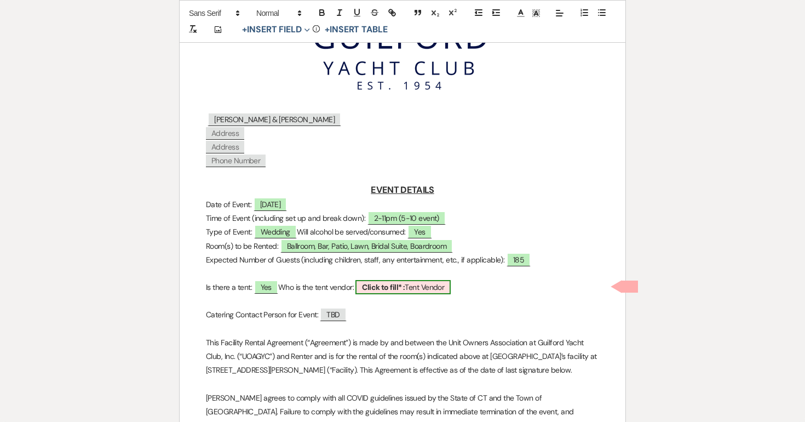
click at [451, 287] on span "Click to fill* : Tent Vendor" at bounding box center [402, 287] width 95 height 14
select select "owner"
select select "custom_placeholder"
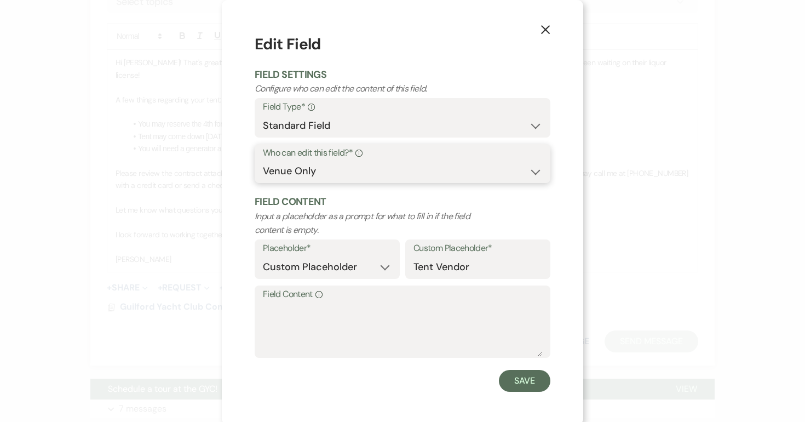
click at [328, 171] on select "Both Venue & Client Client Only Venue Only" at bounding box center [402, 170] width 279 height 21
click at [263, 182] on select "Both Venue & Client Client Only Venue Only" at bounding box center [402, 170] width 279 height 21
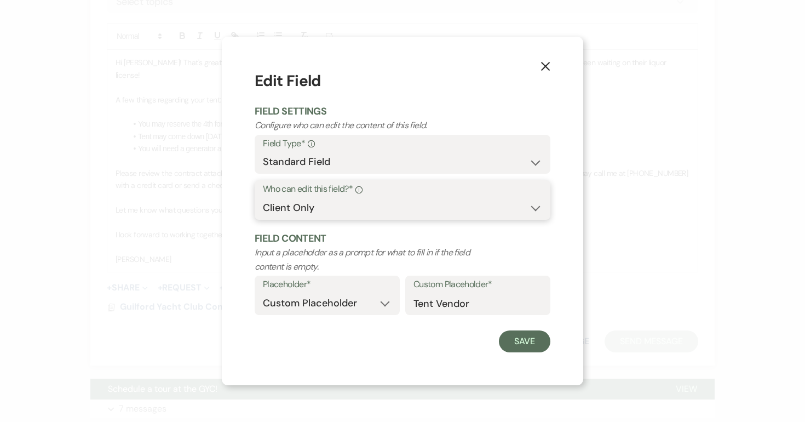
click at [326, 204] on select "Both Venue & Client Client Only Venue Only" at bounding box center [402, 207] width 279 height 21
select select "clientAndOwner"
click at [263, 197] on select "Both Venue & Client Client Only Venue Only" at bounding box center [402, 207] width 279 height 21
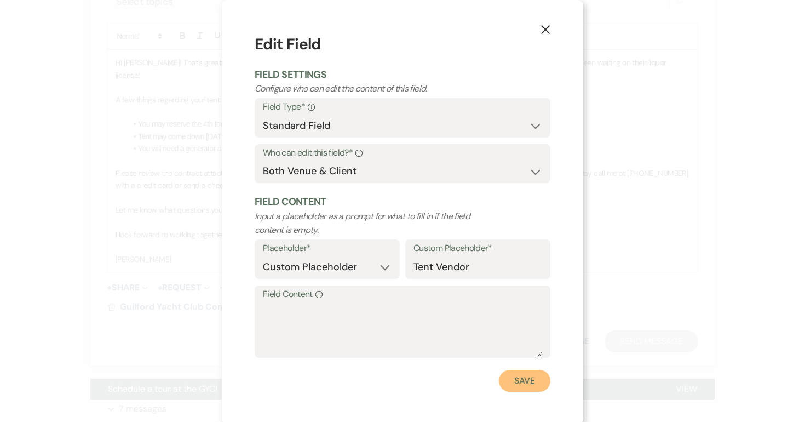
click at [520, 376] on button "Save" at bounding box center [524, 381] width 51 height 22
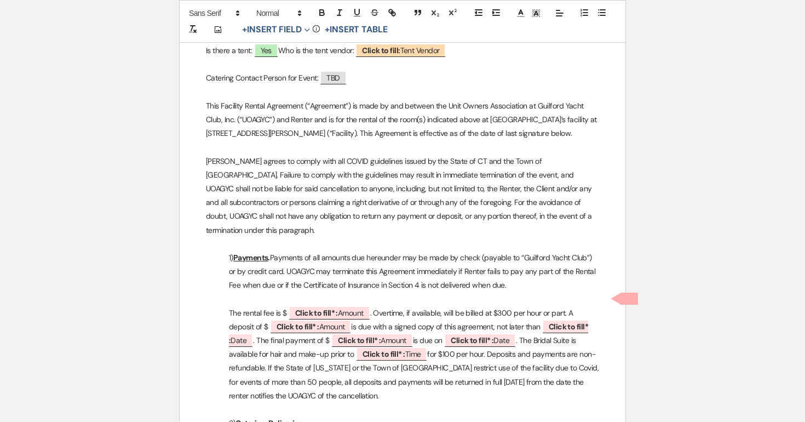
scroll to position [488, 0]
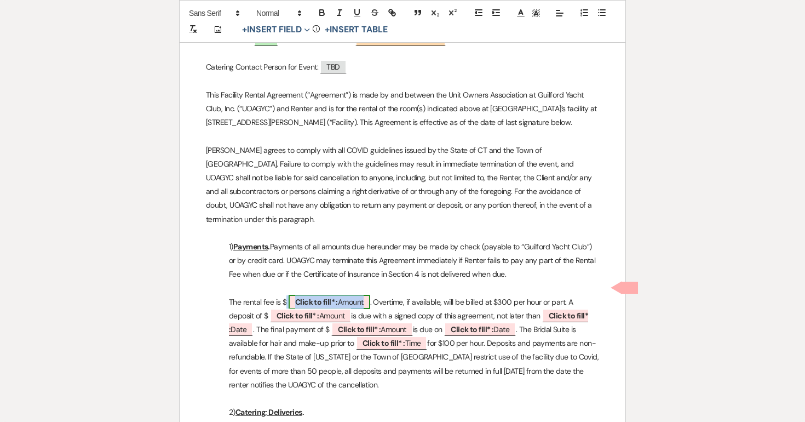
click at [361, 295] on span "Click to fill* : Amount" at bounding box center [330, 302] width 82 height 14
select select "owner"
select select "Amount"
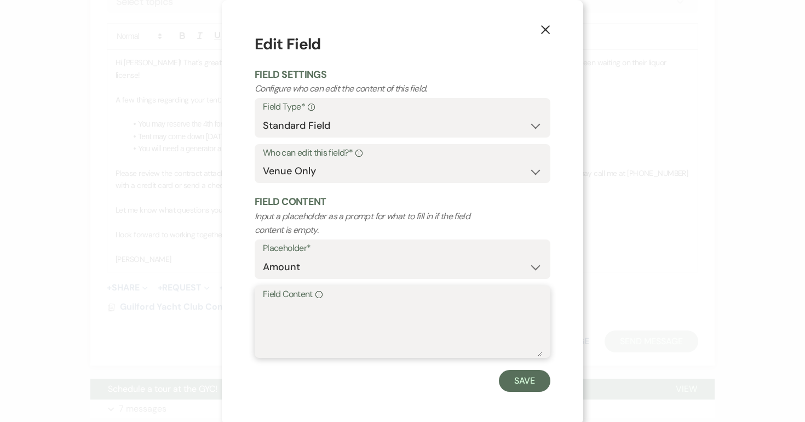
click at [336, 303] on textarea "Field Content Info" at bounding box center [402, 329] width 279 height 55
type textarea "$8000"
click at [514, 375] on button "Save" at bounding box center [524, 381] width 51 height 22
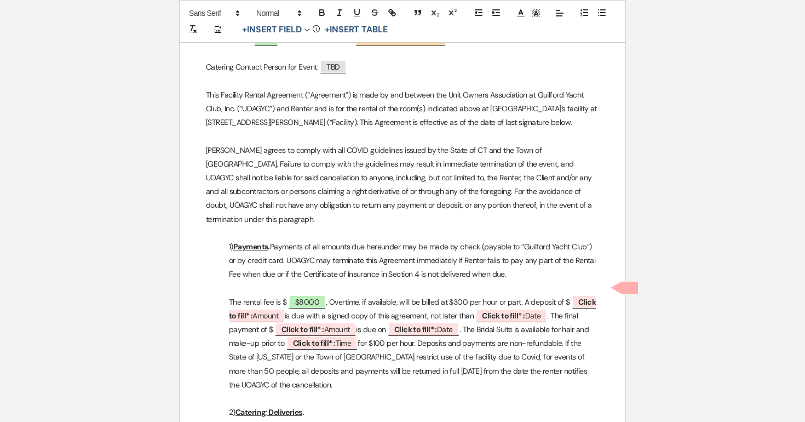
click at [464, 295] on p "The rental fee is $ $8000 . Overtime, if available, will be billed at $300 per …" at bounding box center [402, 343] width 393 height 96
click at [586, 297] on b "Click to fill* :" at bounding box center [412, 309] width 366 height 24
select select "owner"
select select "Amount"
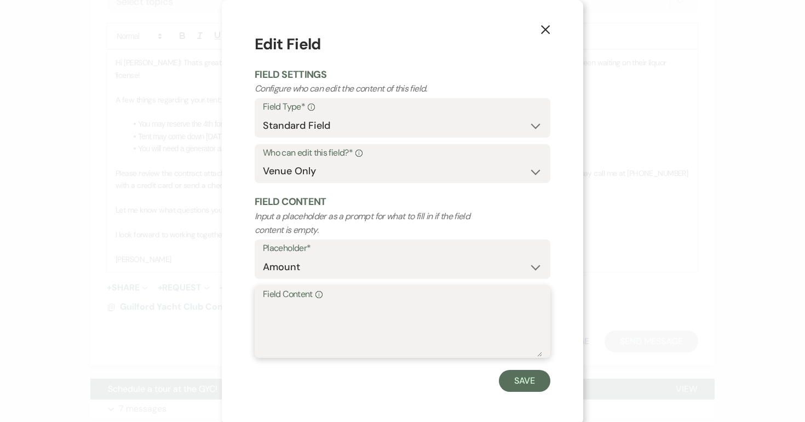
click at [333, 317] on textarea "Field Content Info" at bounding box center [402, 329] width 279 height 55
type textarea "$4000"
click at [520, 378] on button "Save" at bounding box center [524, 381] width 51 height 22
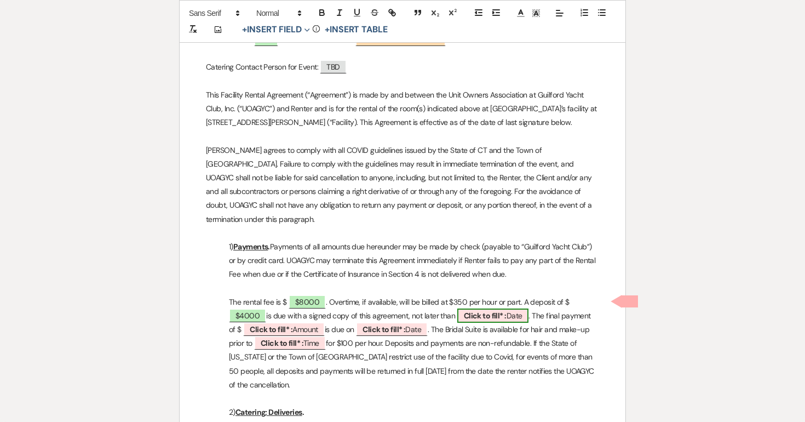
click at [475, 308] on span "Click to fill* : Date" at bounding box center [493, 315] width 72 height 14
select select "owner"
select select "Date"
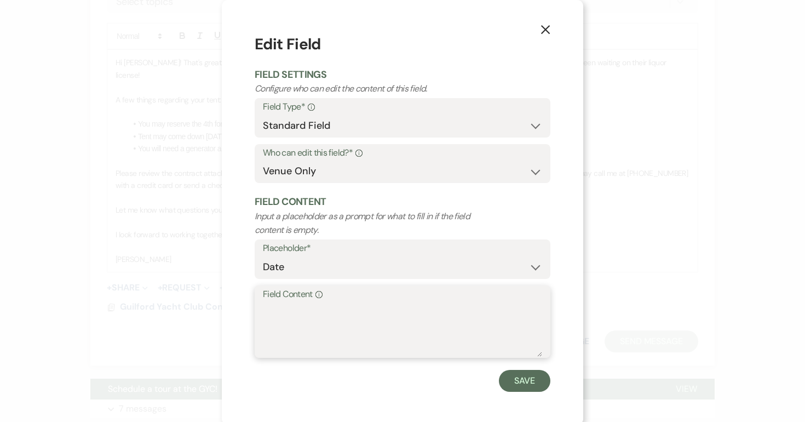
click at [370, 309] on textarea "Field Content Info" at bounding box center [402, 329] width 279 height 55
type textarea "9/20/25"
click at [512, 378] on button "Save" at bounding box center [524, 381] width 51 height 22
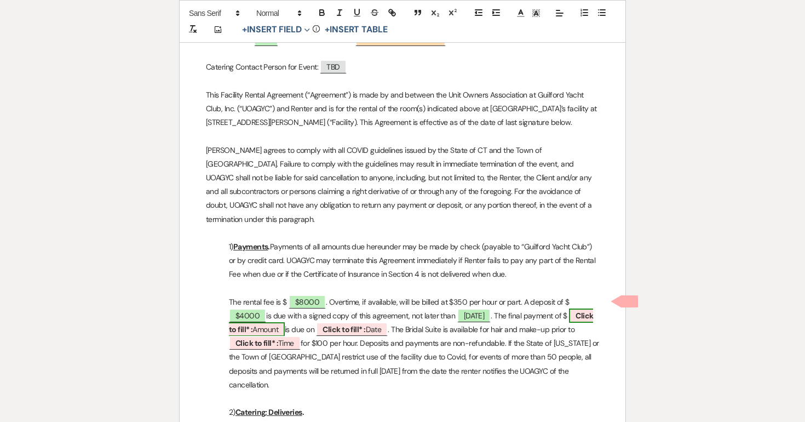
click at [582, 311] on b "Click to fill* :" at bounding box center [411, 323] width 364 height 24
select select "owner"
select select "Amount"
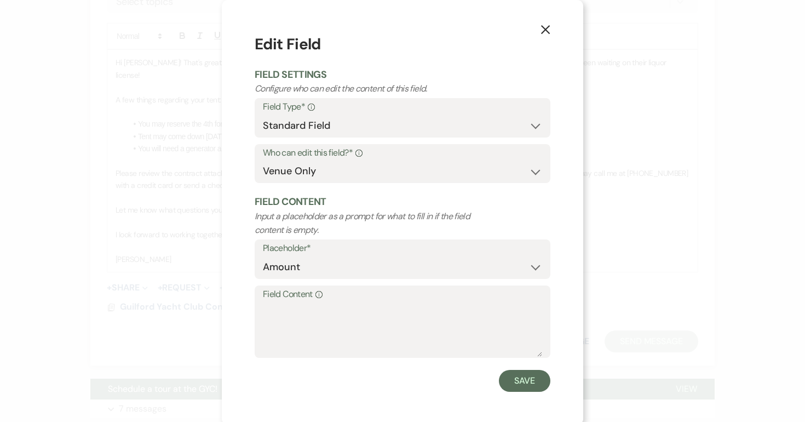
click at [302, 301] on label "Field Content Info" at bounding box center [402, 294] width 279 height 16
click at [302, 302] on textarea "Field Content Info" at bounding box center [402, 329] width 279 height 55
type textarea "$4000"
click at [517, 380] on button "Save" at bounding box center [524, 381] width 51 height 22
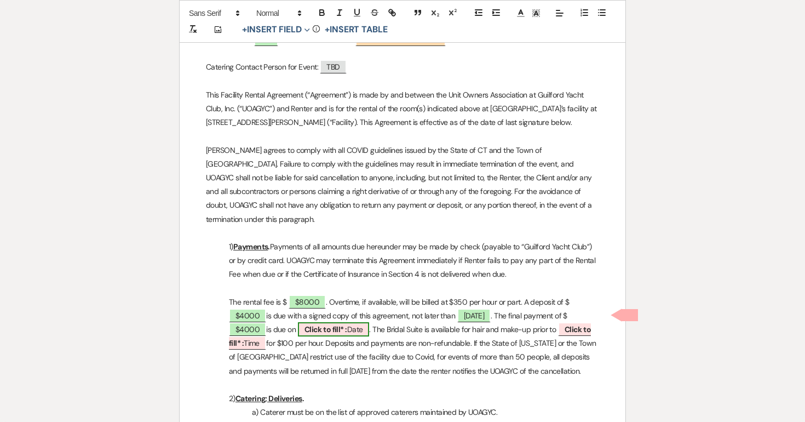
click at [308, 322] on span "Click to fill* : Date" at bounding box center [334, 329] width 72 height 14
select select "owner"
select select "Date"
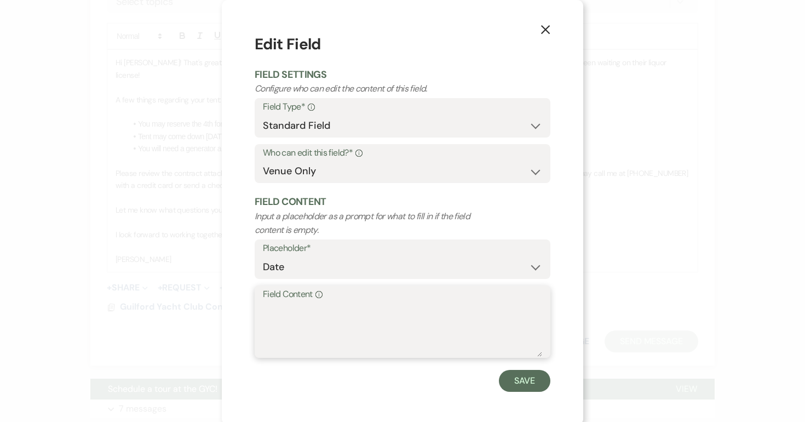
click at [288, 317] on textarea "Field Content Info" at bounding box center [402, 329] width 279 height 55
type textarea "7/5/26"
click at [515, 379] on button "Save" at bounding box center [524, 381] width 51 height 22
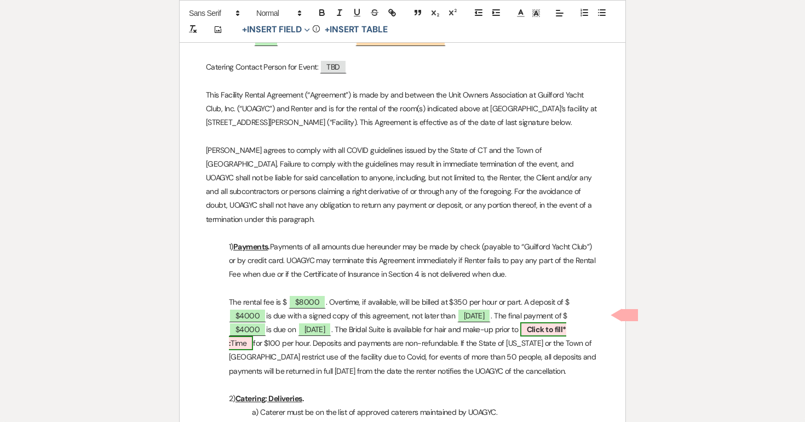
click at [535, 322] on span "Click to fill* : Time" at bounding box center [397, 336] width 337 height 28
select select "owner"
select select "Time"
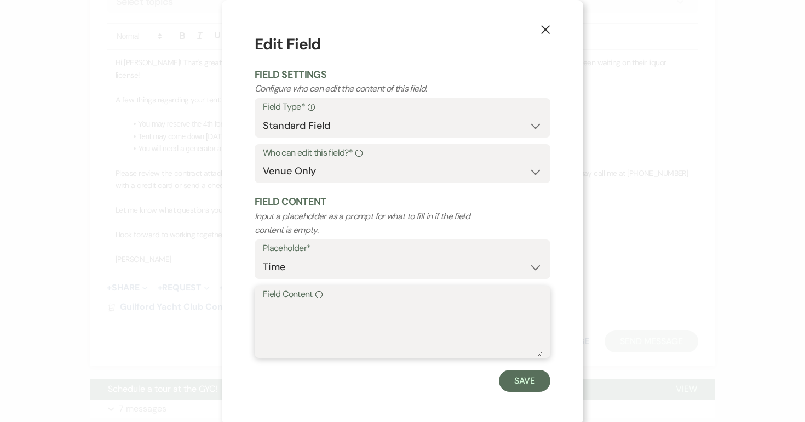
click at [448, 313] on textarea "Field Content Info" at bounding box center [402, 329] width 279 height 55
type textarea "2pm"
click at [531, 378] on button "Save" at bounding box center [524, 381] width 51 height 22
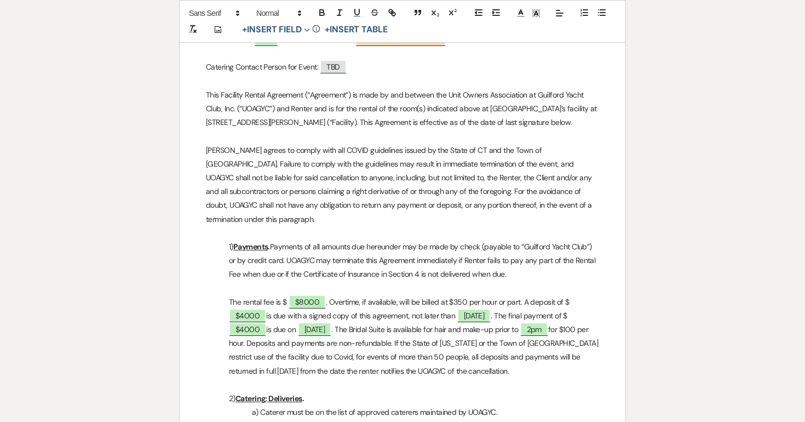
click at [534, 315] on p "The rental fee is $ $8000 . Overtime, if available, will be billed at $350 per …" at bounding box center [402, 336] width 393 height 83
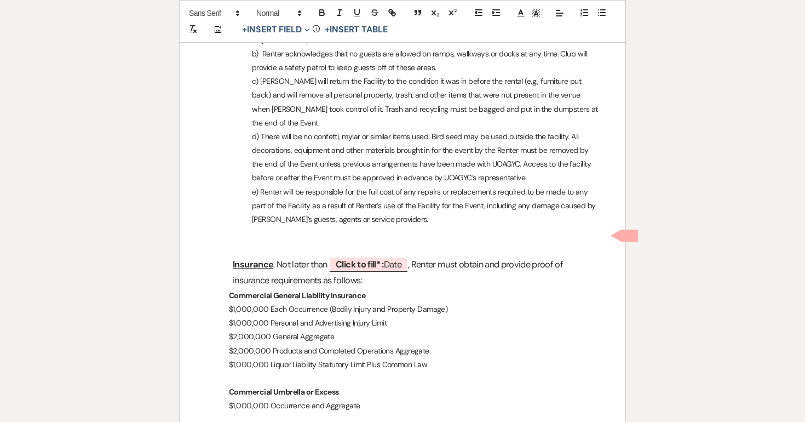
scroll to position [1046, 0]
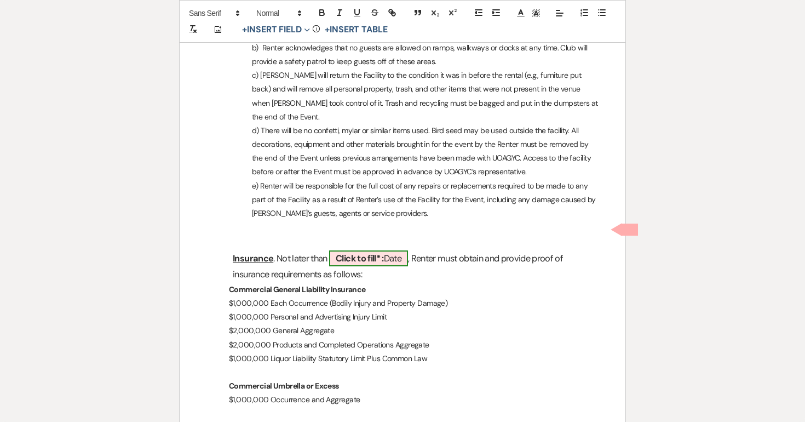
click at [400, 250] on span "Click to fill* : Date" at bounding box center [368, 258] width 79 height 16
select select "owner"
select select "Date"
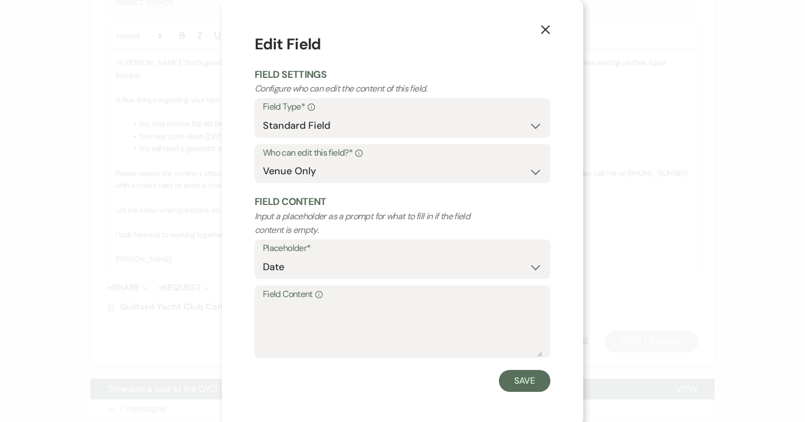
click at [326, 301] on label "Field Content Info" at bounding box center [402, 294] width 279 height 16
click at [326, 302] on textarea "Field Content Info" at bounding box center [402, 329] width 279 height 55
type textarea "9"
type textarea "8/5/26"
click at [525, 376] on button "Save" at bounding box center [524, 381] width 51 height 22
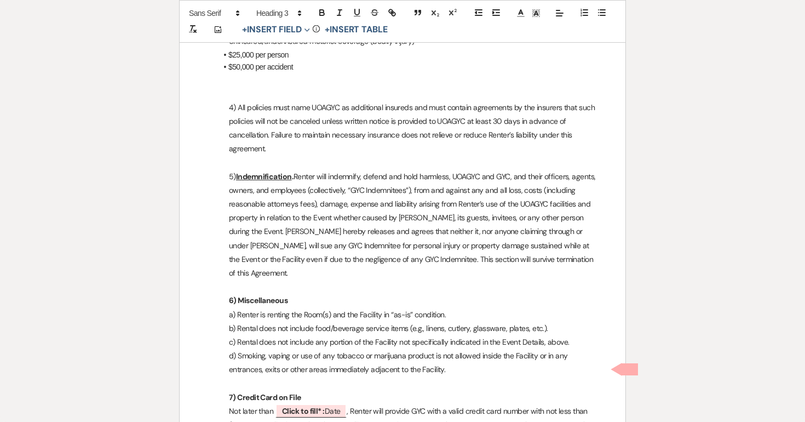
scroll to position [1777, 0]
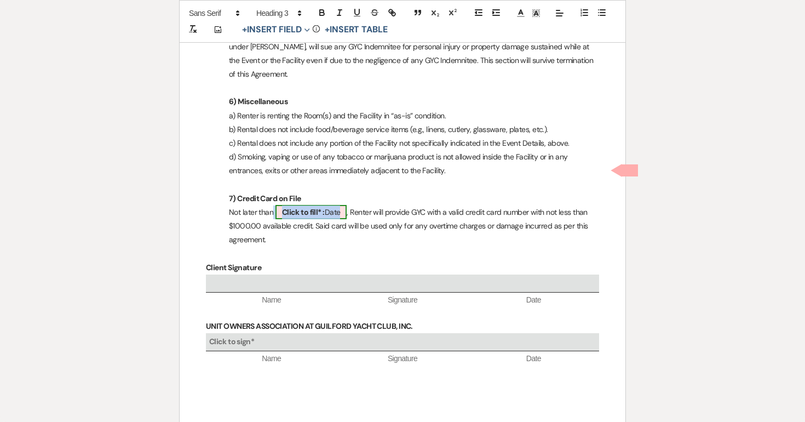
click at [333, 205] on span "Click to fill* : Date" at bounding box center [312, 212] width 72 height 14
select select "owner"
select select "Date"
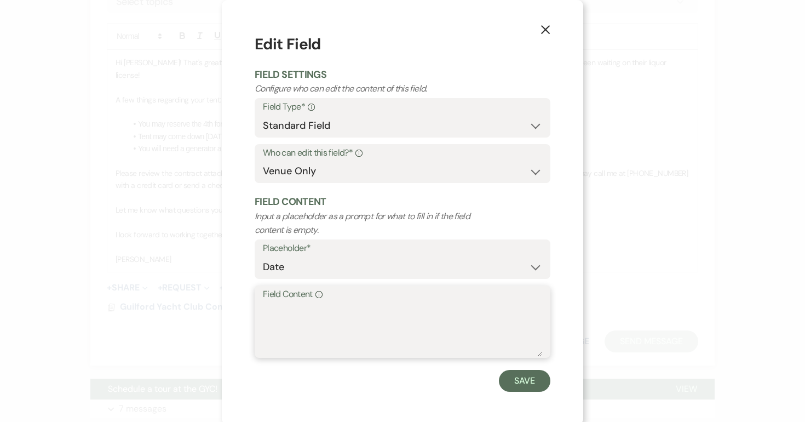
click at [295, 308] on textarea "Field Content Info" at bounding box center [402, 329] width 279 height 55
type textarea "9"
type textarea "8/5/26"
click at [518, 379] on button "Save" at bounding box center [524, 381] width 51 height 22
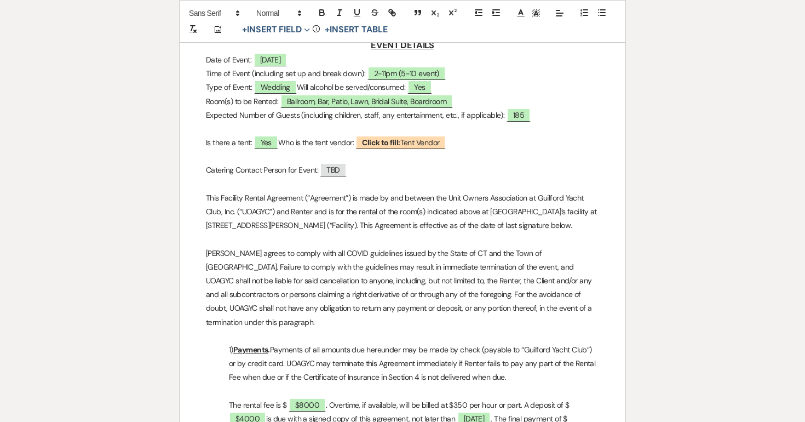
scroll to position [0, 0]
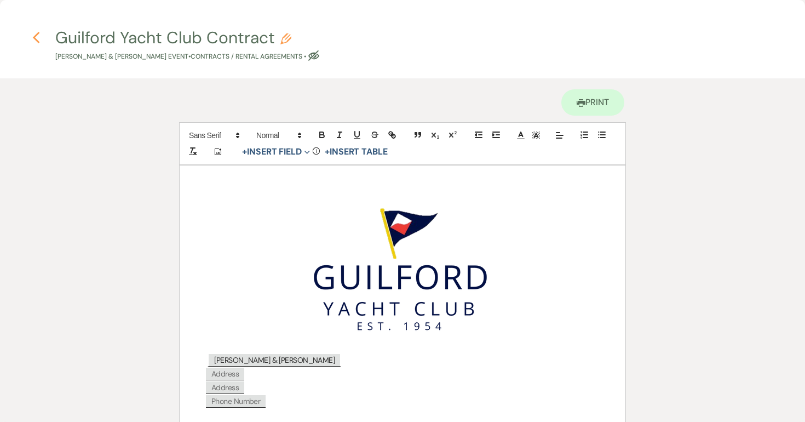
click at [37, 36] on icon "Previous" at bounding box center [36, 37] width 8 height 13
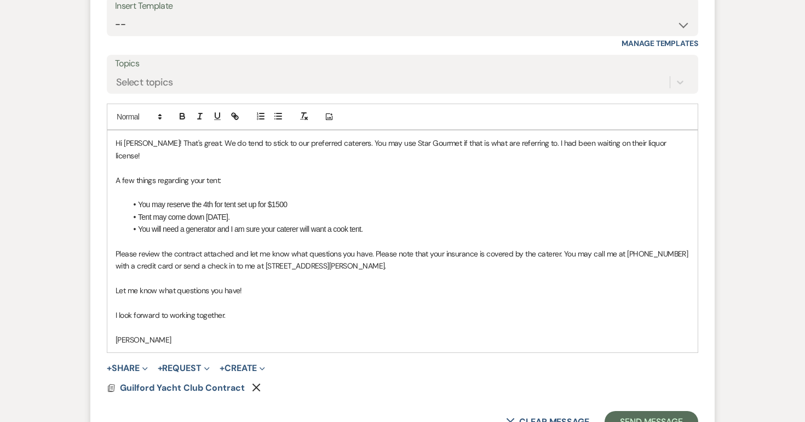
scroll to position [1216, 0]
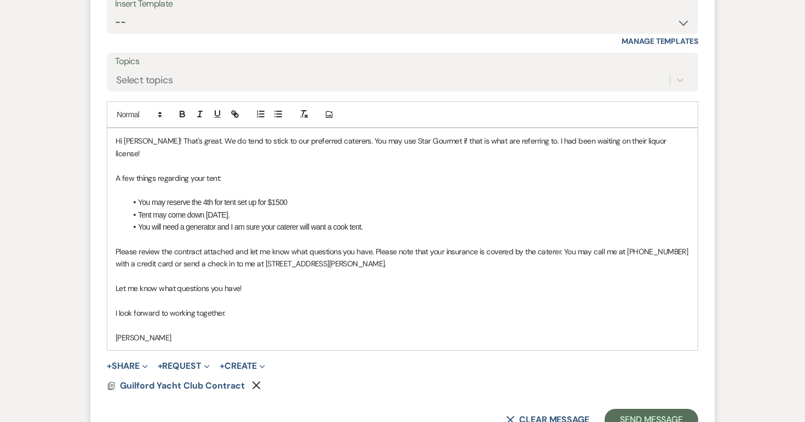
click at [399, 245] on p "Please review the contract attached and let me know what questions you have. Pl…" at bounding box center [403, 257] width 574 height 25
click at [564, 245] on p "Please review the contract attached and let me know what questions you have. Pl…" at bounding box center [403, 257] width 574 height 25
click at [192, 245] on p "Please review the contract attached and let me know what questions you have. Pl…" at bounding box center [403, 257] width 574 height 25
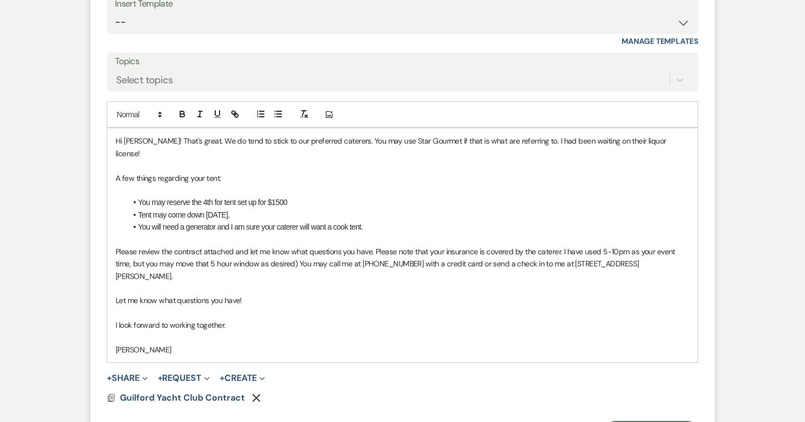
click at [314, 245] on p "Please review the contract attached and let me know what questions you have. Pl…" at bounding box center [403, 263] width 574 height 37
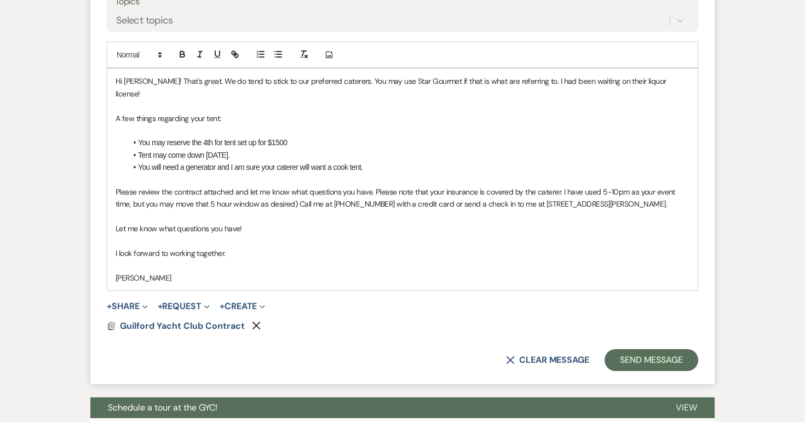
scroll to position [1277, 0]
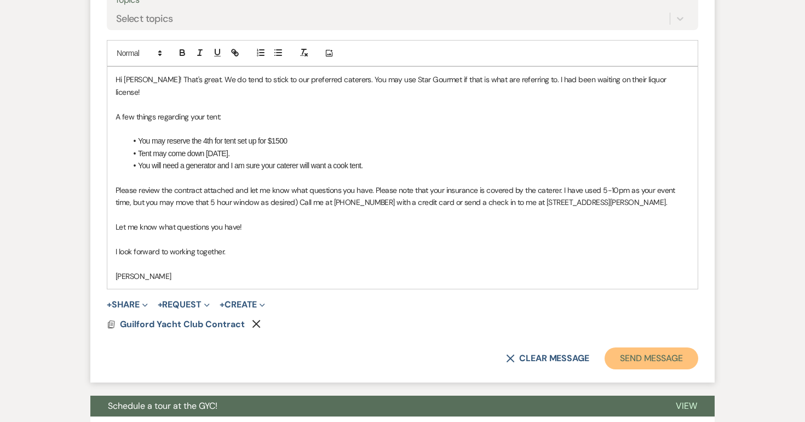
click at [642, 347] on button "Send Message" at bounding box center [652, 358] width 94 height 22
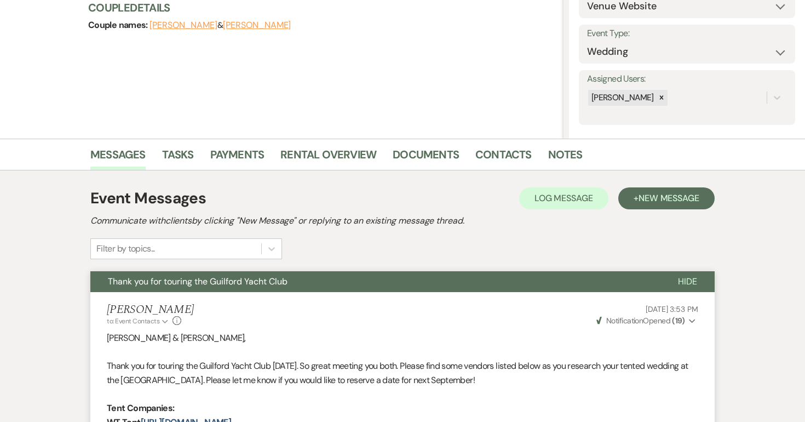
scroll to position [0, 0]
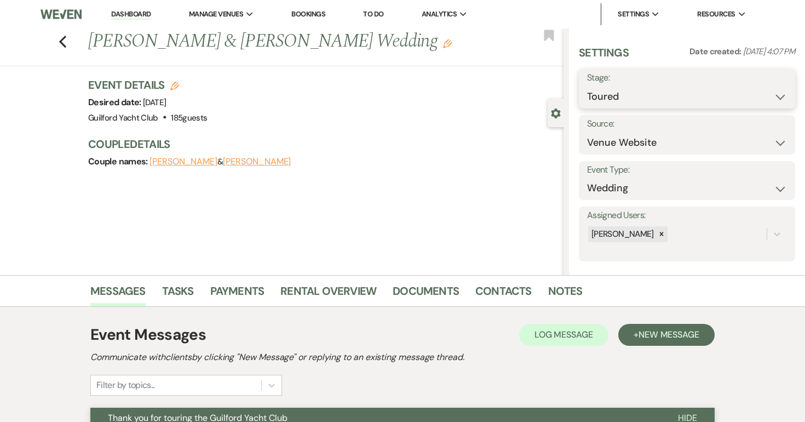
click at [635, 89] on select "Inquiry Follow Up Tour Requested Tour Confirmed Toured Proposal Sent Booked Lost" at bounding box center [687, 96] width 200 height 21
select select "6"
click at [587, 86] on select "Inquiry Follow Up Tour Requested Tour Confirmed Toured Proposal Sent Booked Lost" at bounding box center [687, 96] width 200 height 21
click at [784, 93] on button "Save" at bounding box center [773, 89] width 44 height 22
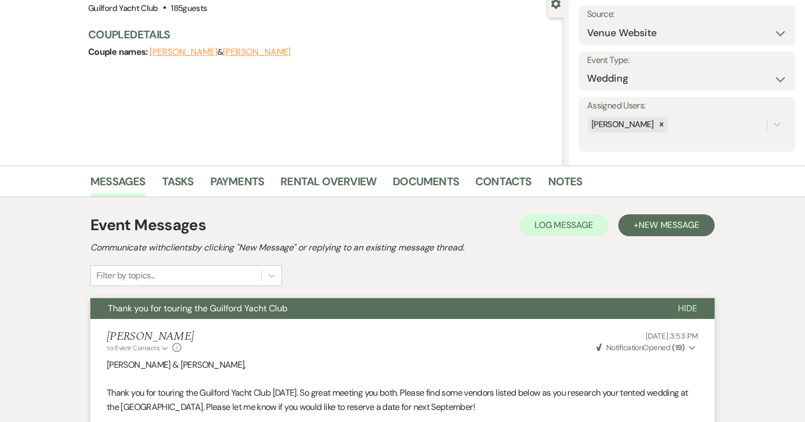
scroll to position [109, 0]
click at [665, 225] on span "New Message" at bounding box center [669, 226] width 61 height 12
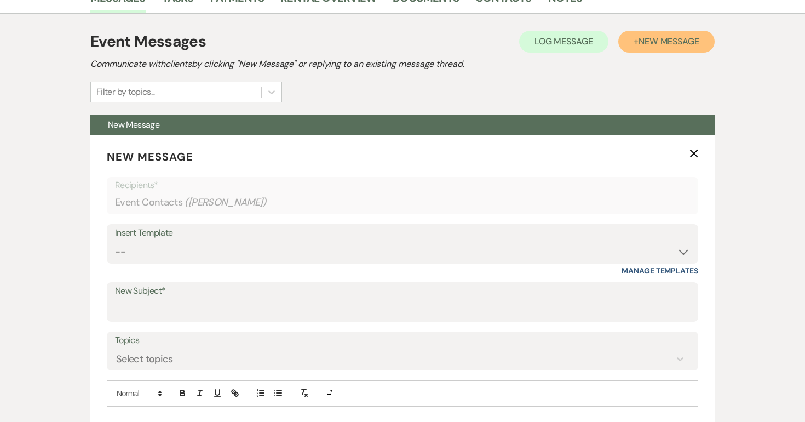
scroll to position [424, 0]
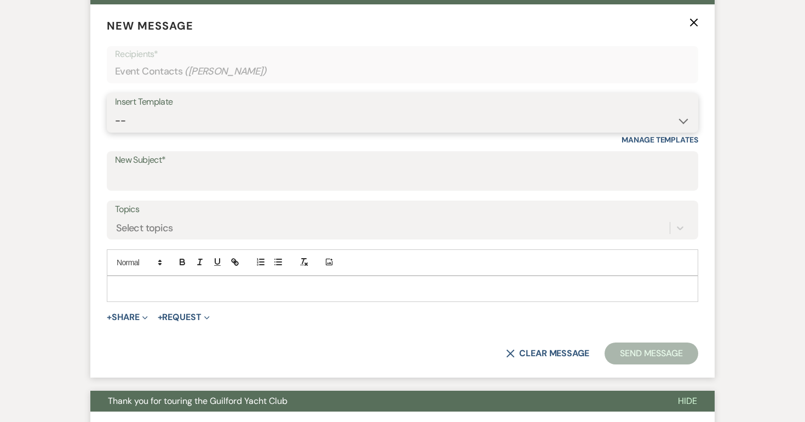
click at [225, 124] on select "-- Weven Planning Portal Introduction (Booked Events) Initial Inquiry Response …" at bounding box center [402, 120] width 575 height 21
select select "14"
click at [115, 110] on select "-- Weven Planning Portal Introduction (Booked Events) Initial Inquiry Response …" at bounding box center [402, 120] width 575 height 21
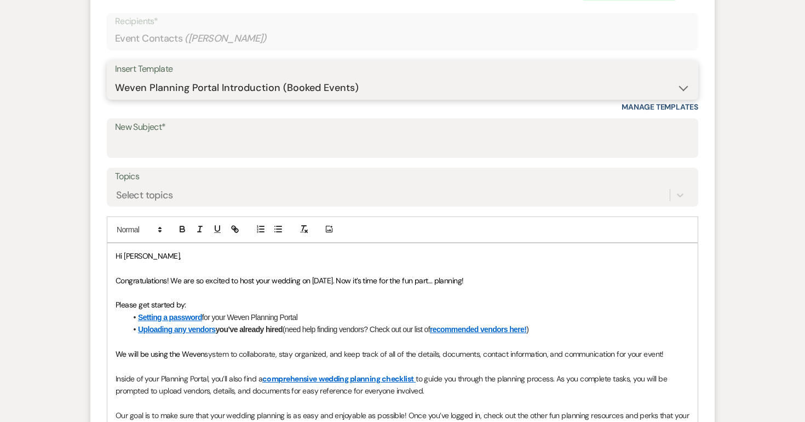
scroll to position [462, 0]
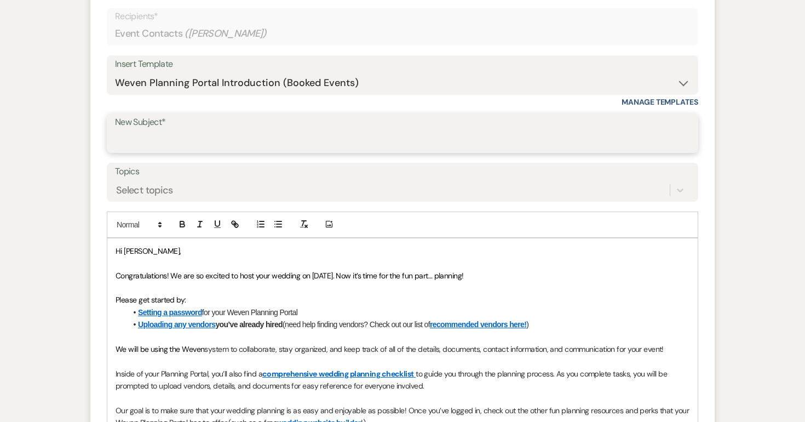
click at [176, 139] on input "New Subject*" at bounding box center [402, 140] width 575 height 21
type input "Welcome to the GYC Planning Portal!"
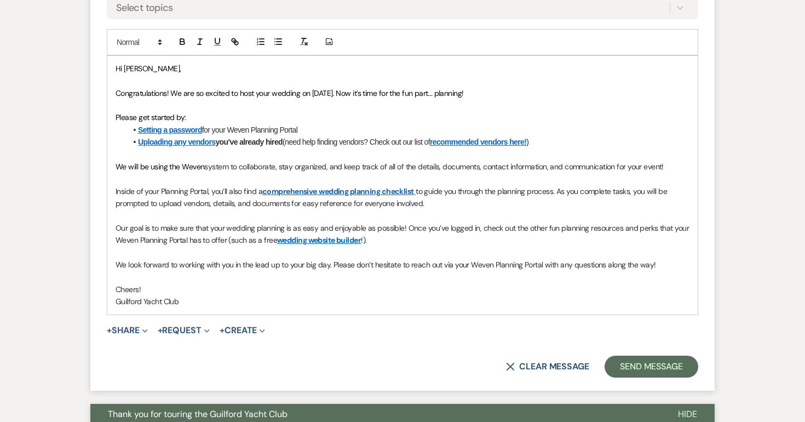
scroll to position [652, 0]
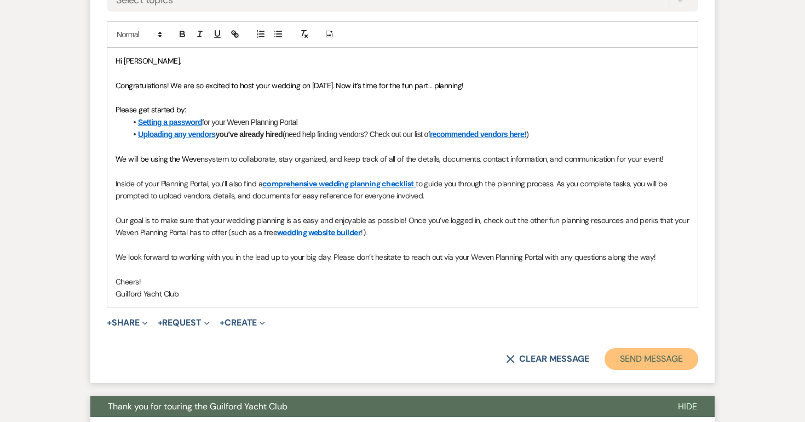
click at [688, 354] on button "Send Message" at bounding box center [652, 359] width 94 height 22
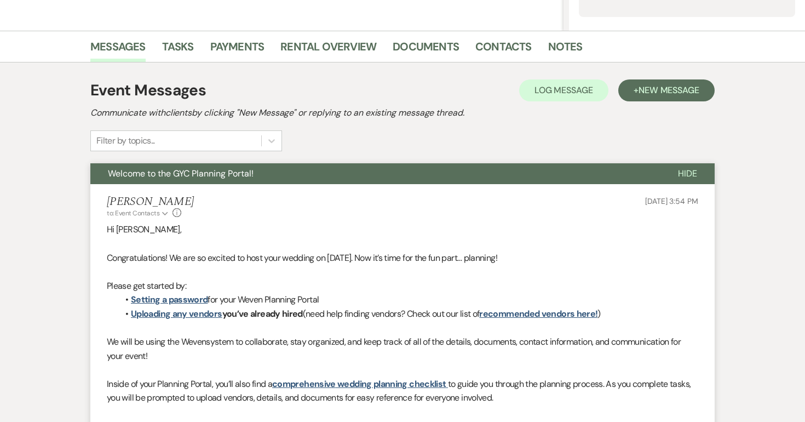
scroll to position [0, 0]
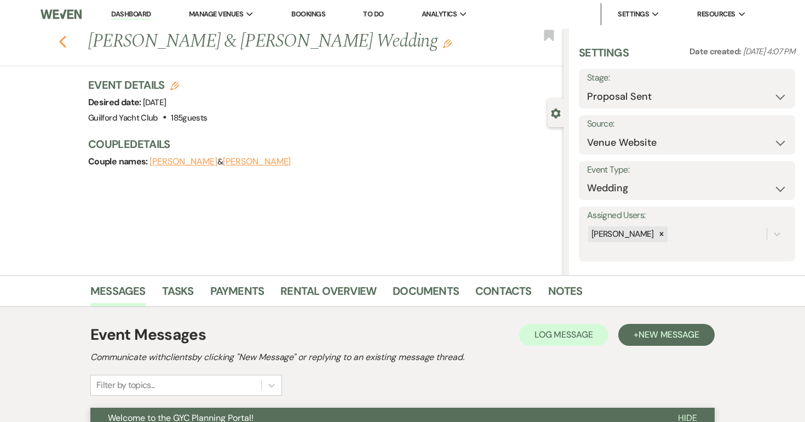
click at [61, 43] on use "button" at bounding box center [62, 42] width 7 height 12
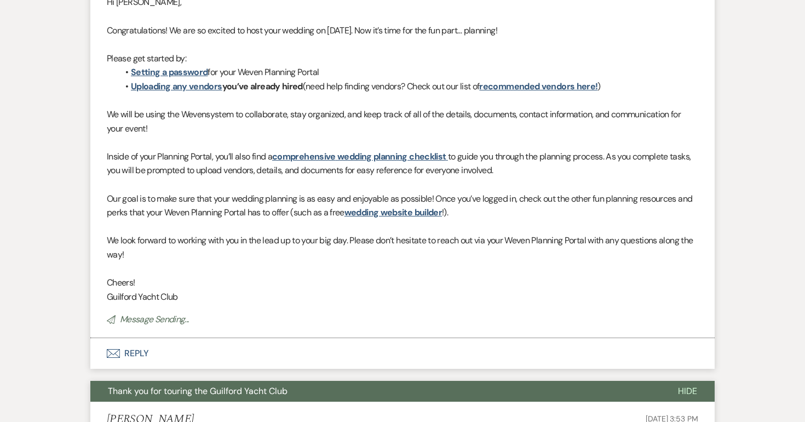
select select "5"
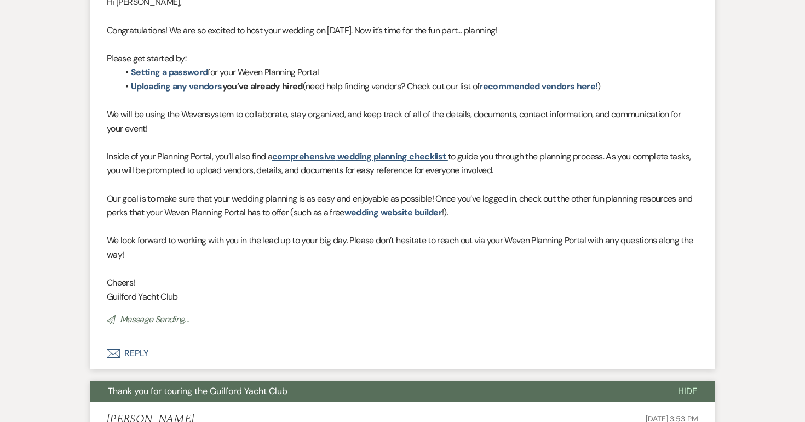
select select "5"
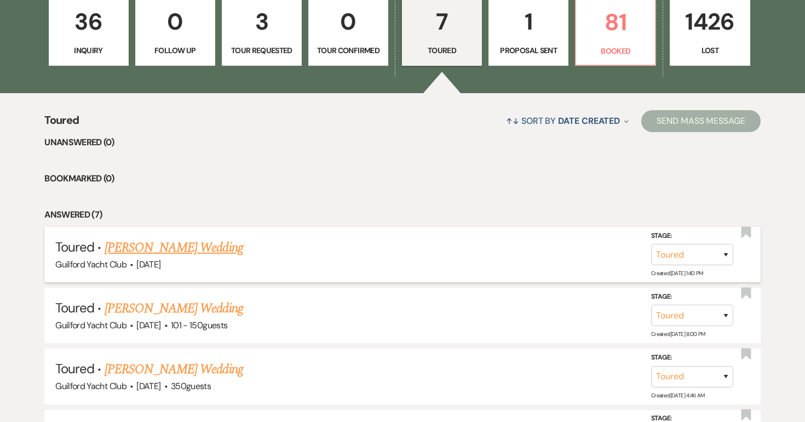
scroll to position [318, 0]
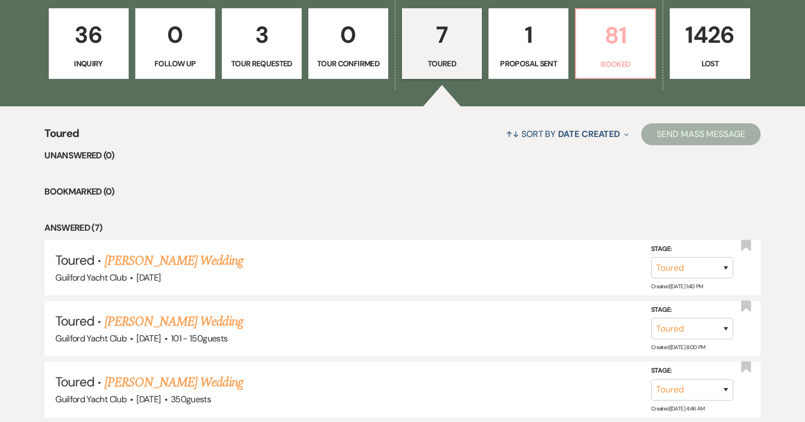
click at [620, 47] on p "81" at bounding box center [616, 35] width 66 height 37
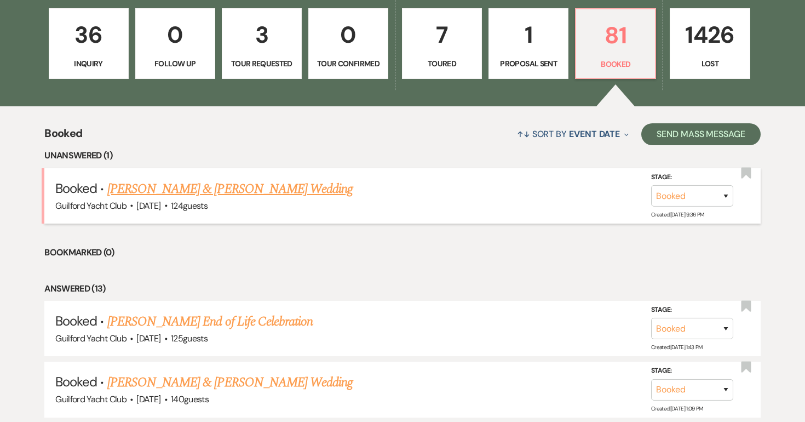
click at [278, 186] on link "[PERSON_NAME] & [PERSON_NAME] Wedding" at bounding box center [229, 189] width 245 height 20
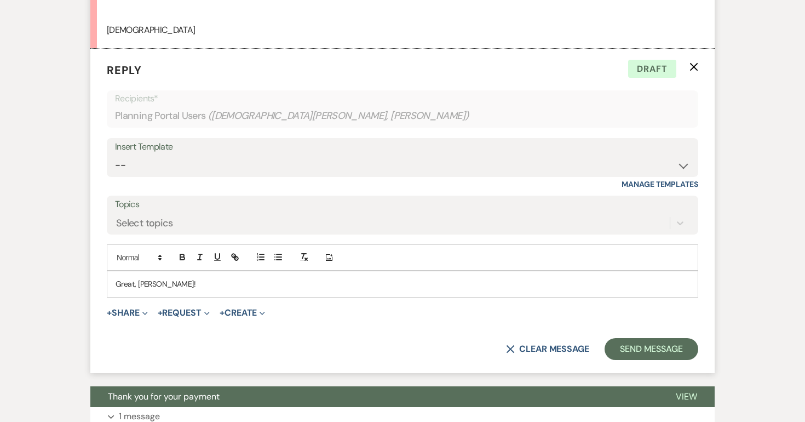
scroll to position [2786, 0]
click at [229, 279] on p "Great, Christen!" at bounding box center [403, 284] width 574 height 12
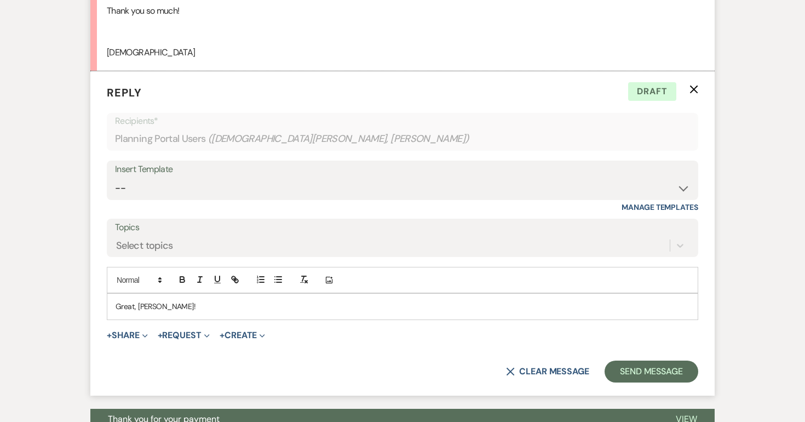
scroll to position [2767, 0]
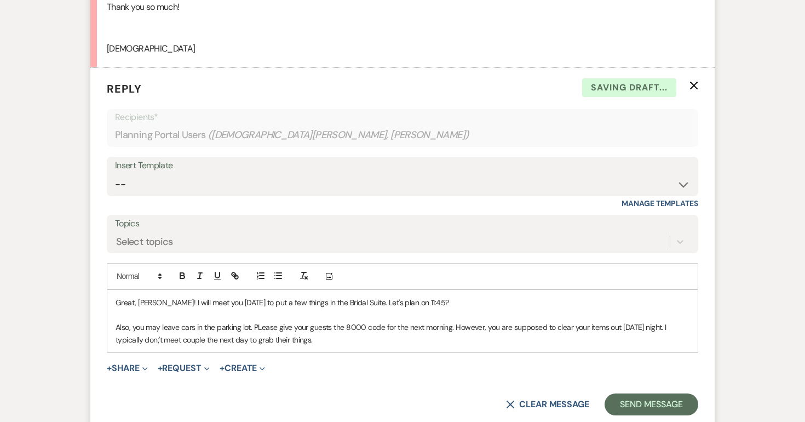
click at [261, 328] on p "Also, you may leave cars in the parking lot. PLease give your guests the 8000 c…" at bounding box center [403, 333] width 574 height 25
click at [335, 342] on p "Also, you may leave cars in the parking lot. Please give your guests the 8000 c…" at bounding box center [403, 333] width 574 height 25
click at [160, 340] on p "Also, you may leave cars in the parking lot. Please give your guests the 8000 c…" at bounding box center [403, 333] width 574 height 25
click at [204, 338] on p "Also, you may leave cars in the parking lot. Please give your guests the 8000 c…" at bounding box center [403, 333] width 574 height 25
click at [335, 341] on p "Also, you may leave cars in the parking lot. Please give your guests the 8000 c…" at bounding box center [403, 333] width 574 height 25
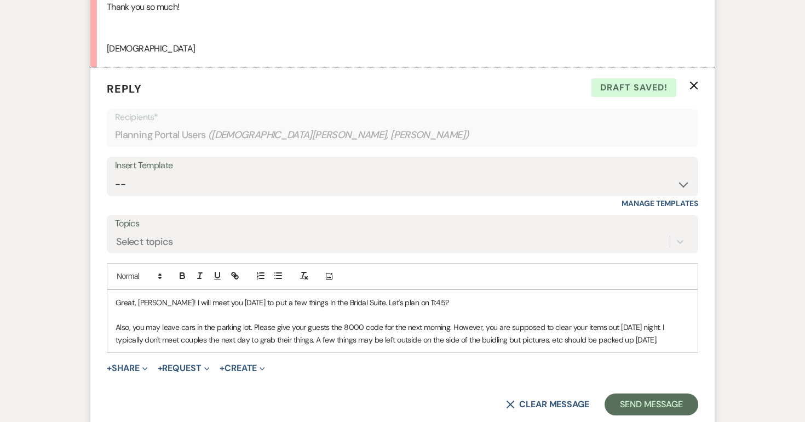
click at [507, 340] on p "Also, you may leave cars in the parking lot. Please give your guests the 8000 c…" at bounding box center [403, 333] width 574 height 25
click at [662, 342] on p "Also, you may leave cars in the parking lot. Please give your guests the 8000 c…" at bounding box center [403, 333] width 574 height 25
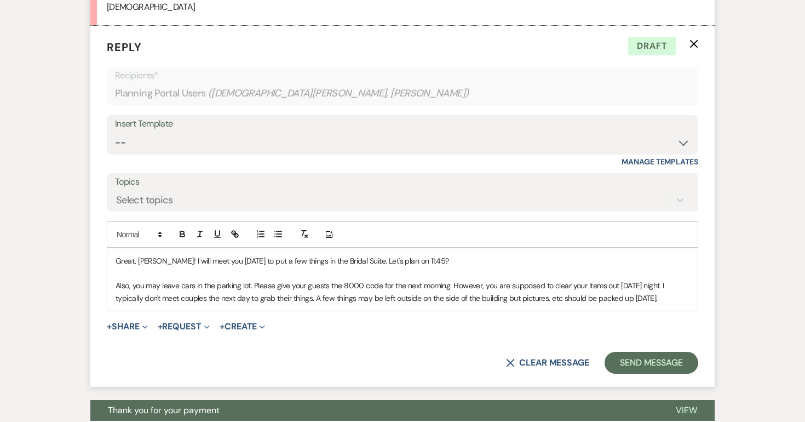
scroll to position [2811, 0]
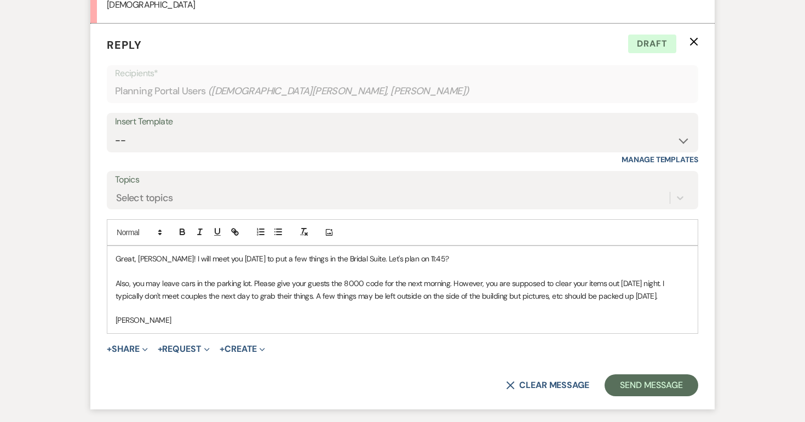
click at [665, 298] on p "Also, you may leave cars in the parking lot. Please give your guests the 8000 c…" at bounding box center [403, 289] width 574 height 25
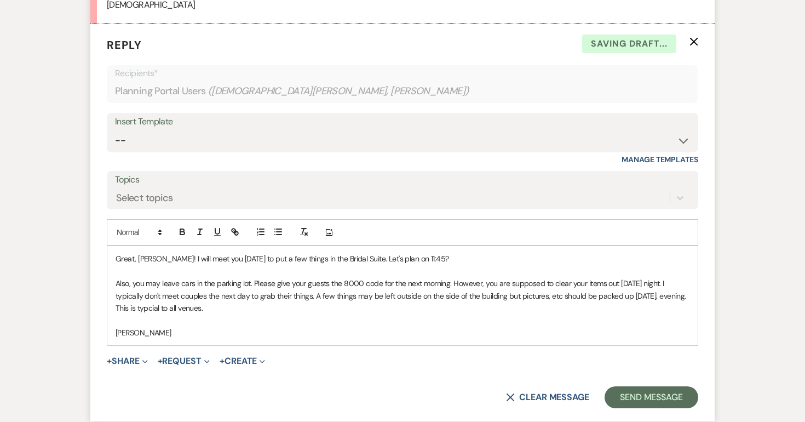
click at [158, 307] on p "Also, you may leave cars in the parking lot. Please give your guests the 8000 c…" at bounding box center [403, 295] width 574 height 37
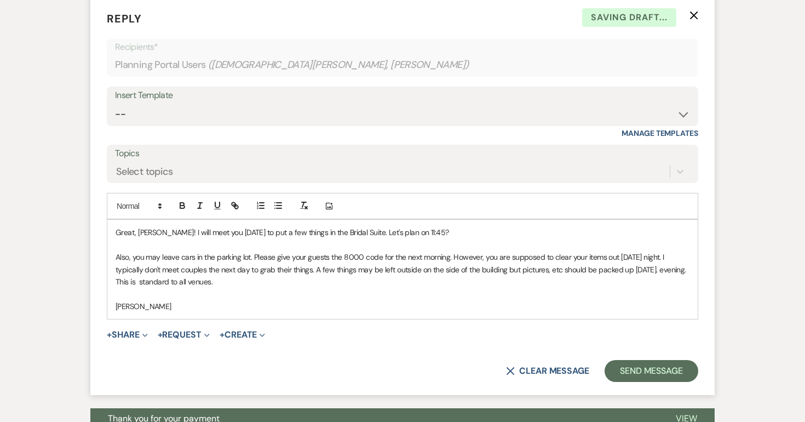
scroll to position [2839, 0]
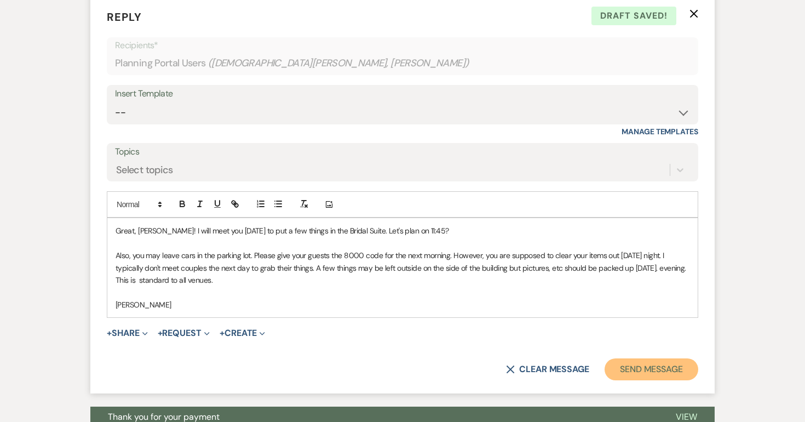
click at [641, 364] on button "Send Message" at bounding box center [652, 369] width 94 height 22
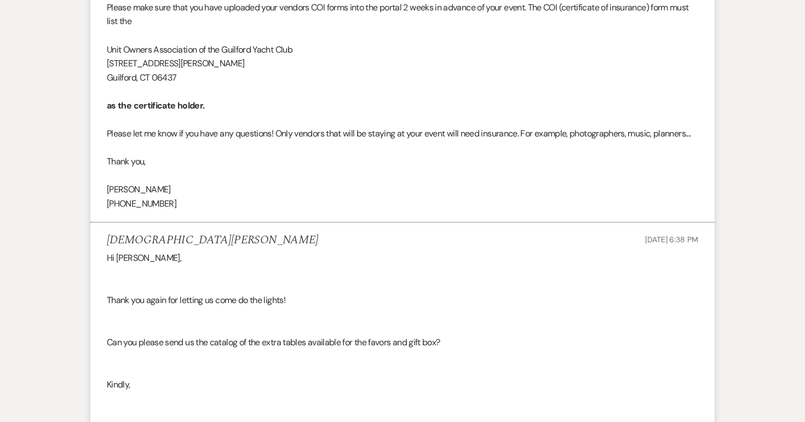
scroll to position [0, 0]
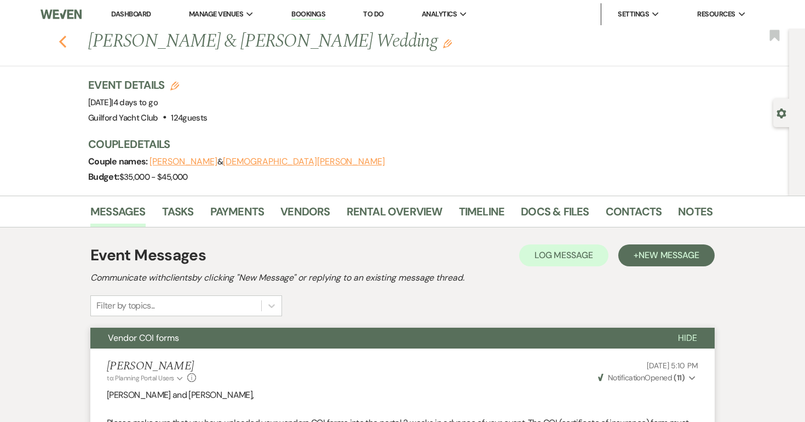
click at [64, 42] on icon "Previous" at bounding box center [63, 41] width 8 height 13
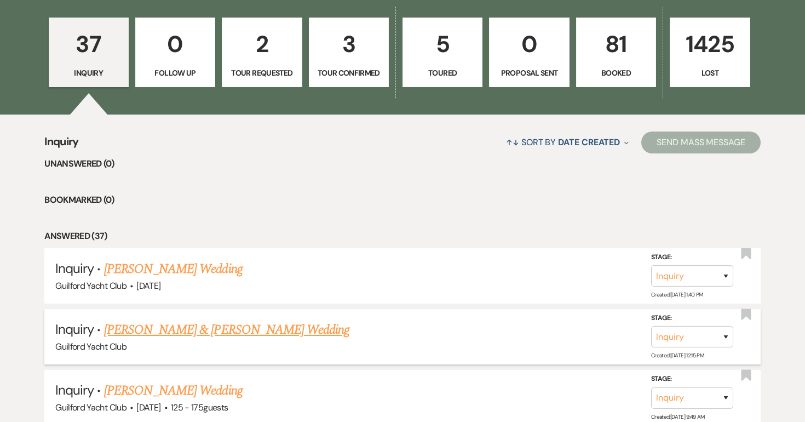
scroll to position [39, 0]
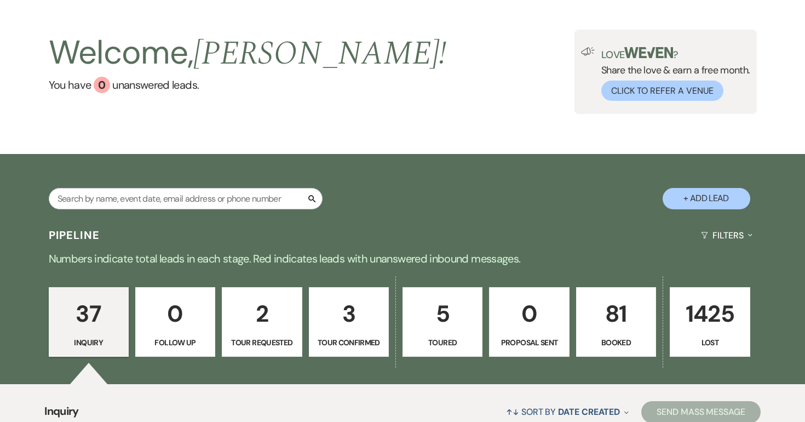
click at [606, 318] on p "81" at bounding box center [616, 313] width 66 height 37
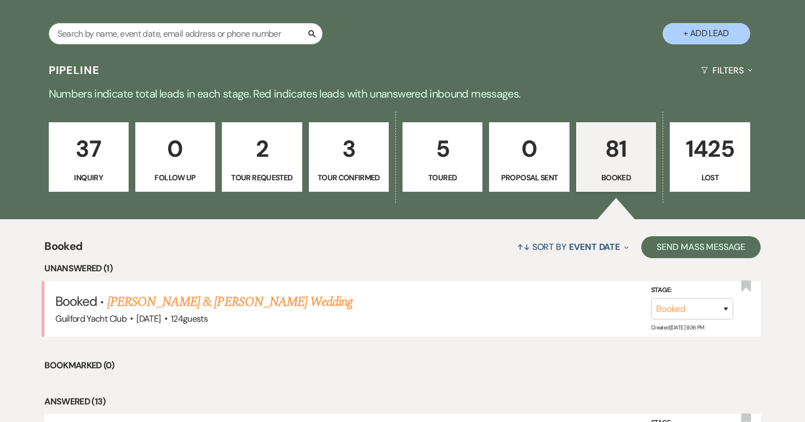
scroll to position [204, 0]
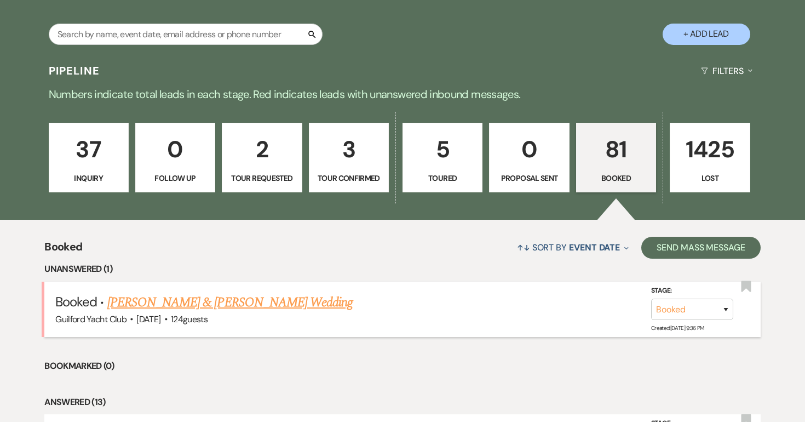
click at [271, 305] on link "[PERSON_NAME] & [PERSON_NAME] Wedding" at bounding box center [229, 302] width 245 height 20
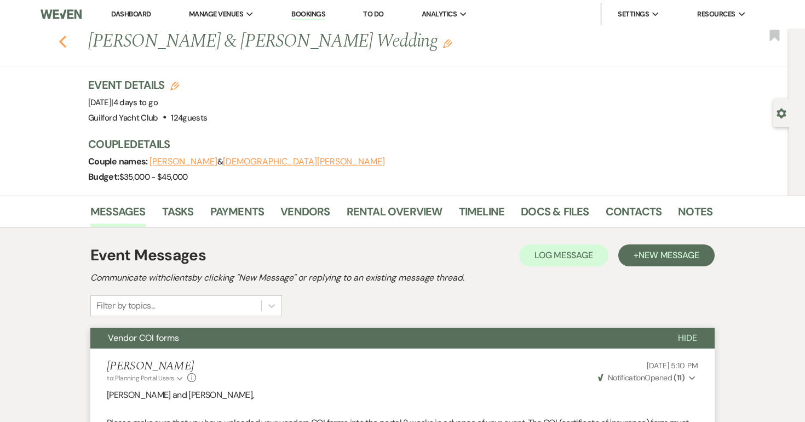
click at [64, 44] on use "button" at bounding box center [62, 42] width 7 height 12
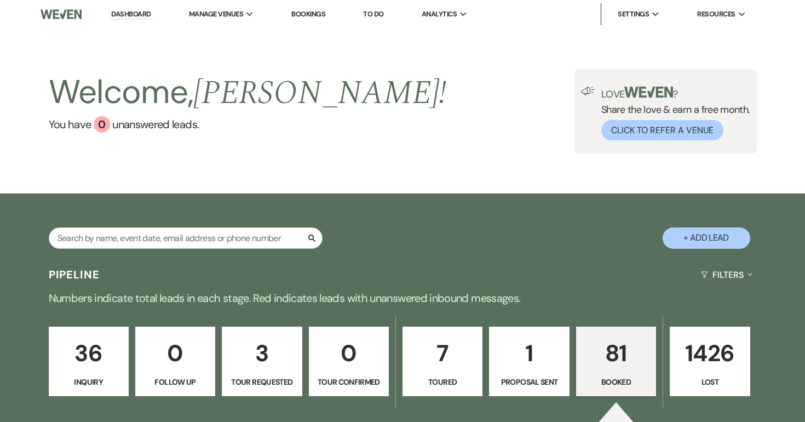
click at [601, 367] on p "81" at bounding box center [616, 353] width 66 height 37
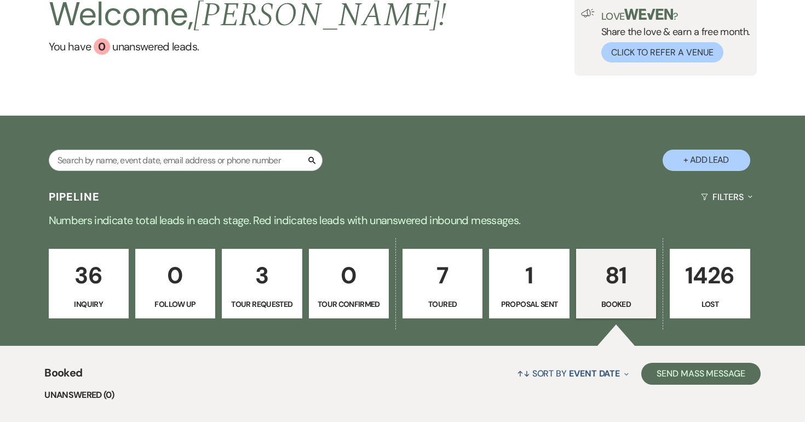
scroll to position [228, 0]
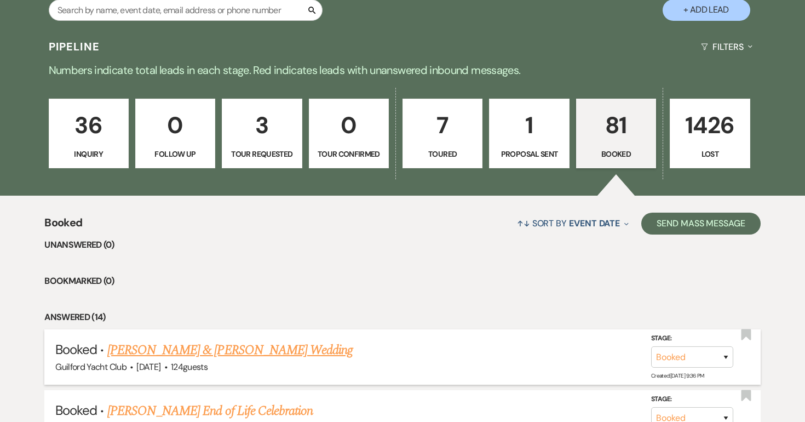
click at [290, 340] on link "[PERSON_NAME] & [PERSON_NAME] Wedding" at bounding box center [229, 350] width 245 height 20
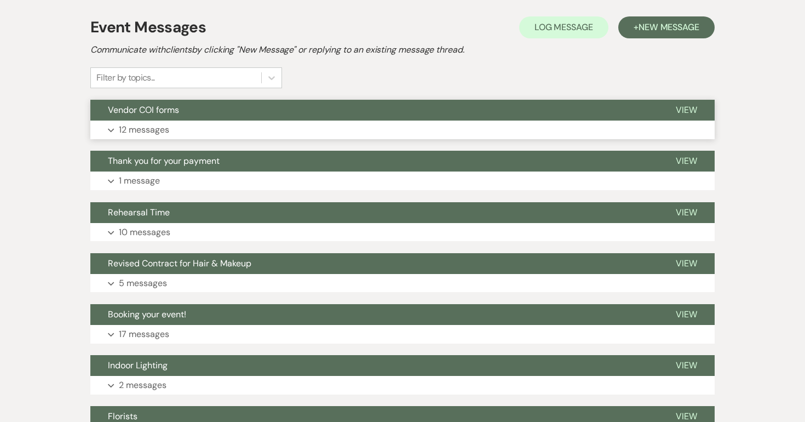
click at [690, 108] on span "View" at bounding box center [686, 110] width 21 height 12
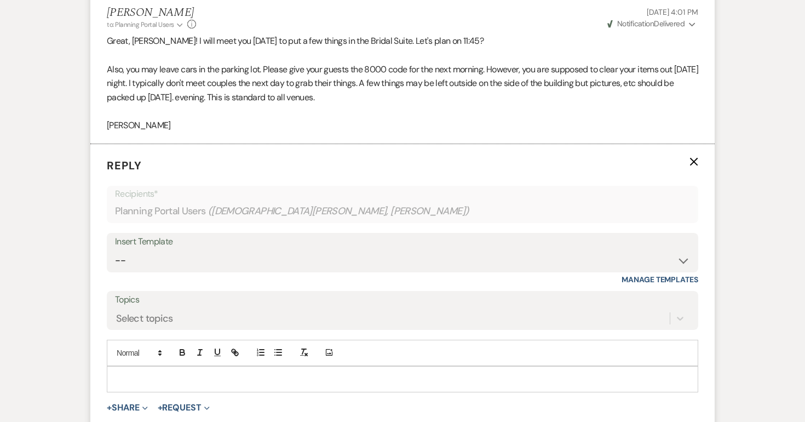
scroll to position [2826, 0]
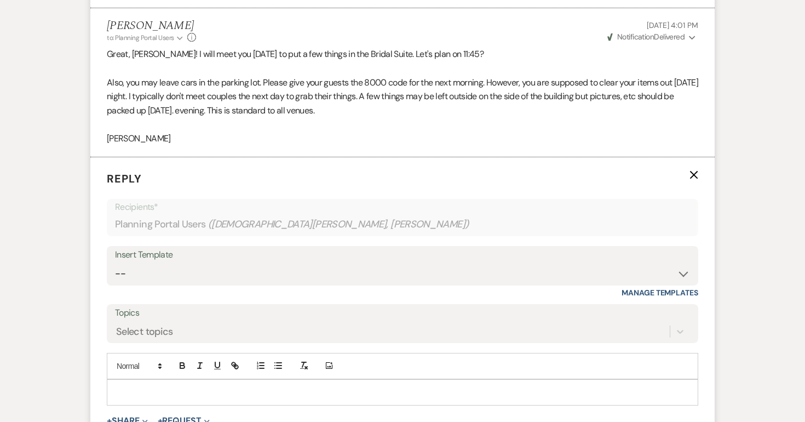
click at [693, 174] on use "button" at bounding box center [694, 175] width 8 height 8
